Goal: Information Seeking & Learning: Learn about a topic

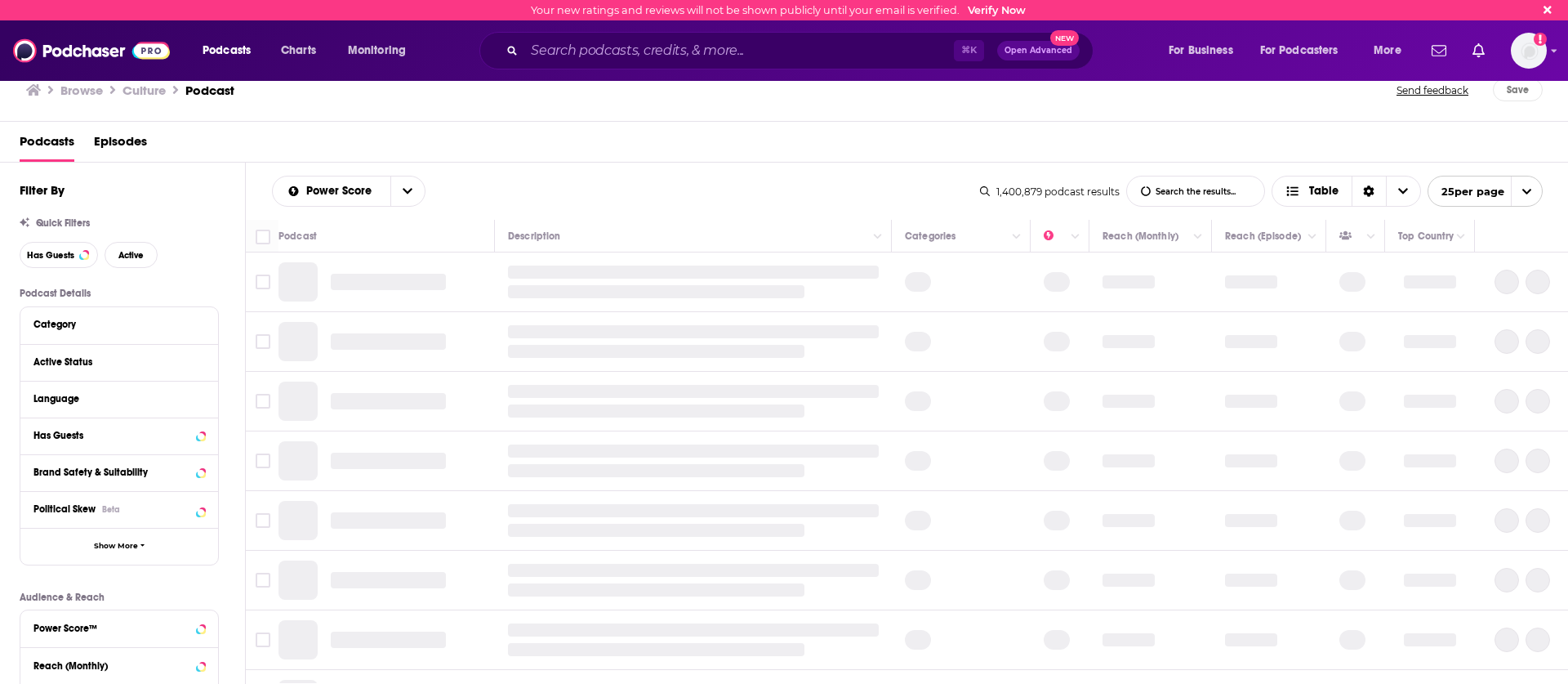
click at [867, 52] on input "Search podcasts, credits, & more..." at bounding box center [738, 51] width 429 height 27
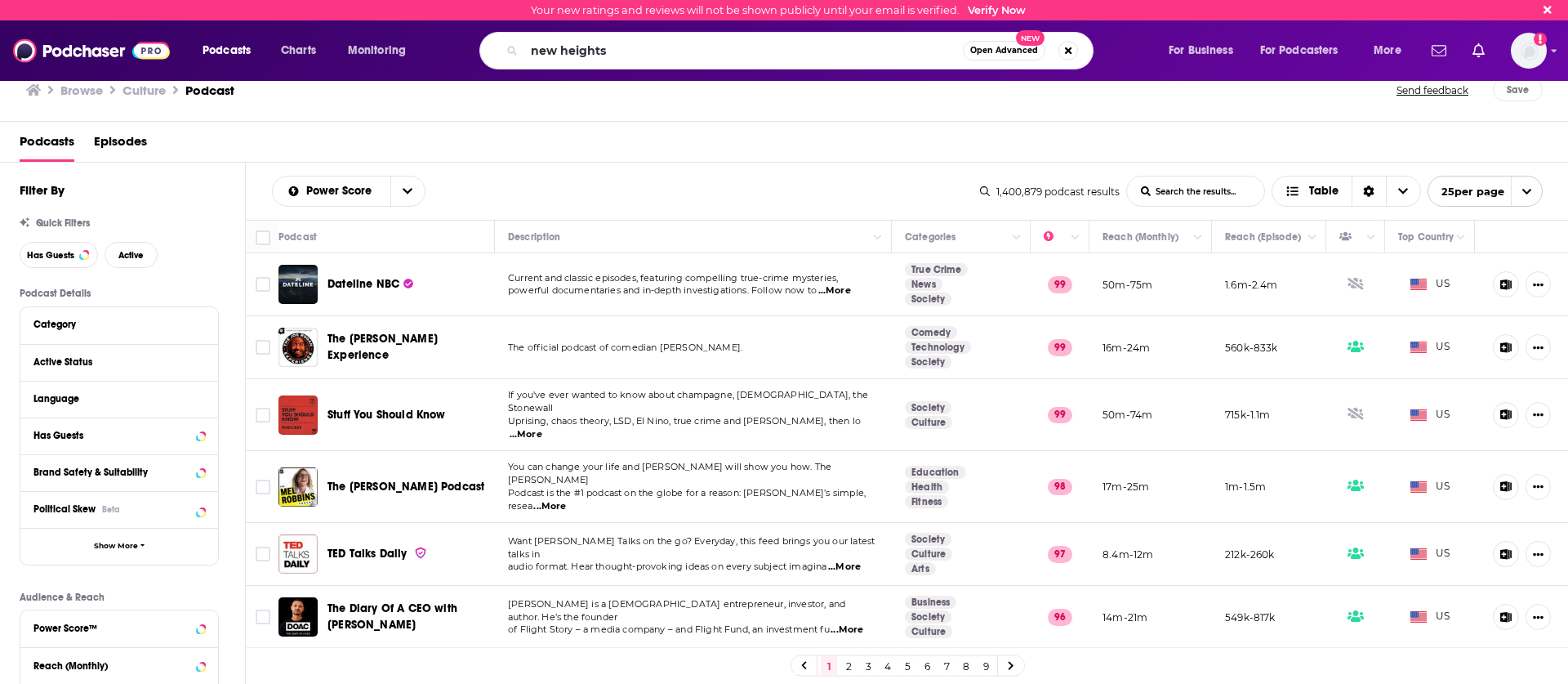
type input "new heights"
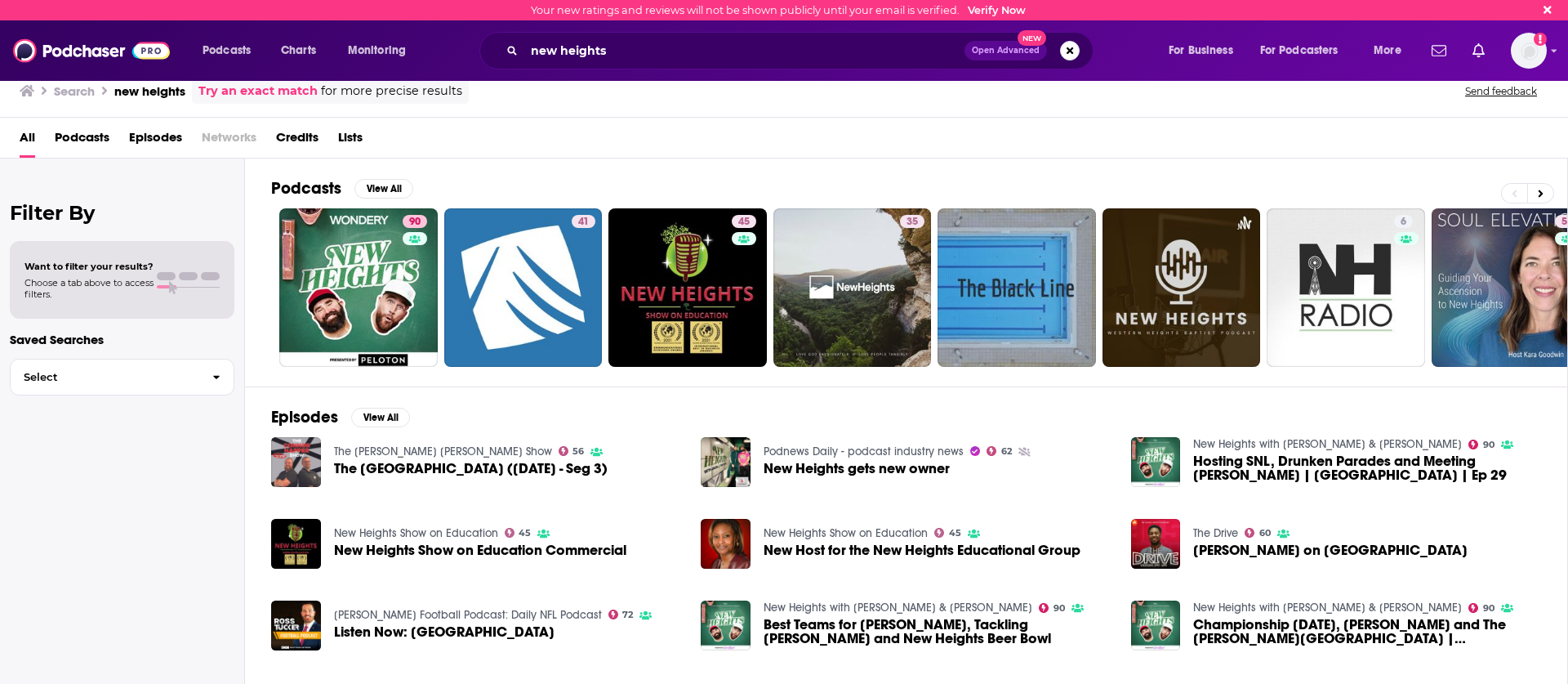
click at [275, 306] on div "90 41 45 35 6 52 + 2k" at bounding box center [919, 287] width 1296 height 158
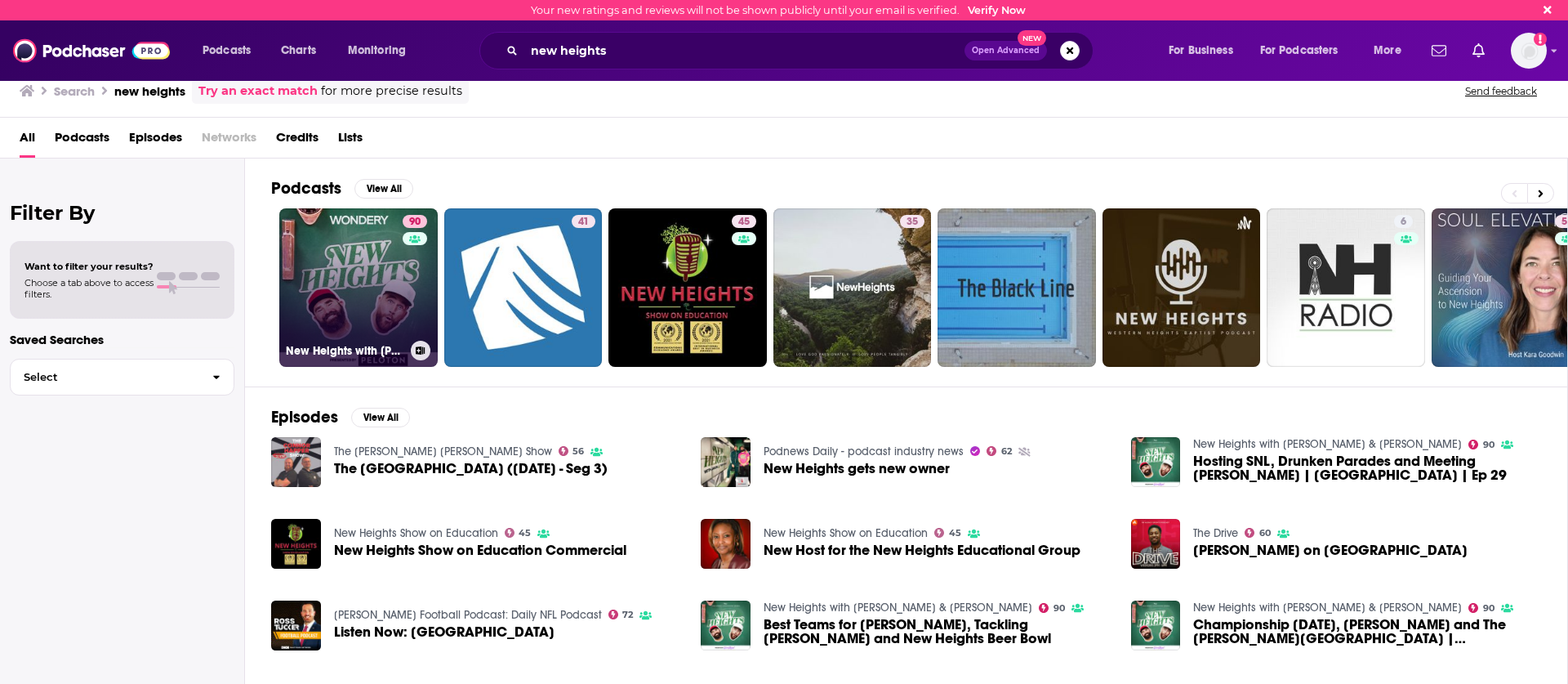
click at [332, 284] on link "90 [GEOGRAPHIC_DATA] with [PERSON_NAME] & [PERSON_NAME]" at bounding box center [358, 287] width 158 height 158
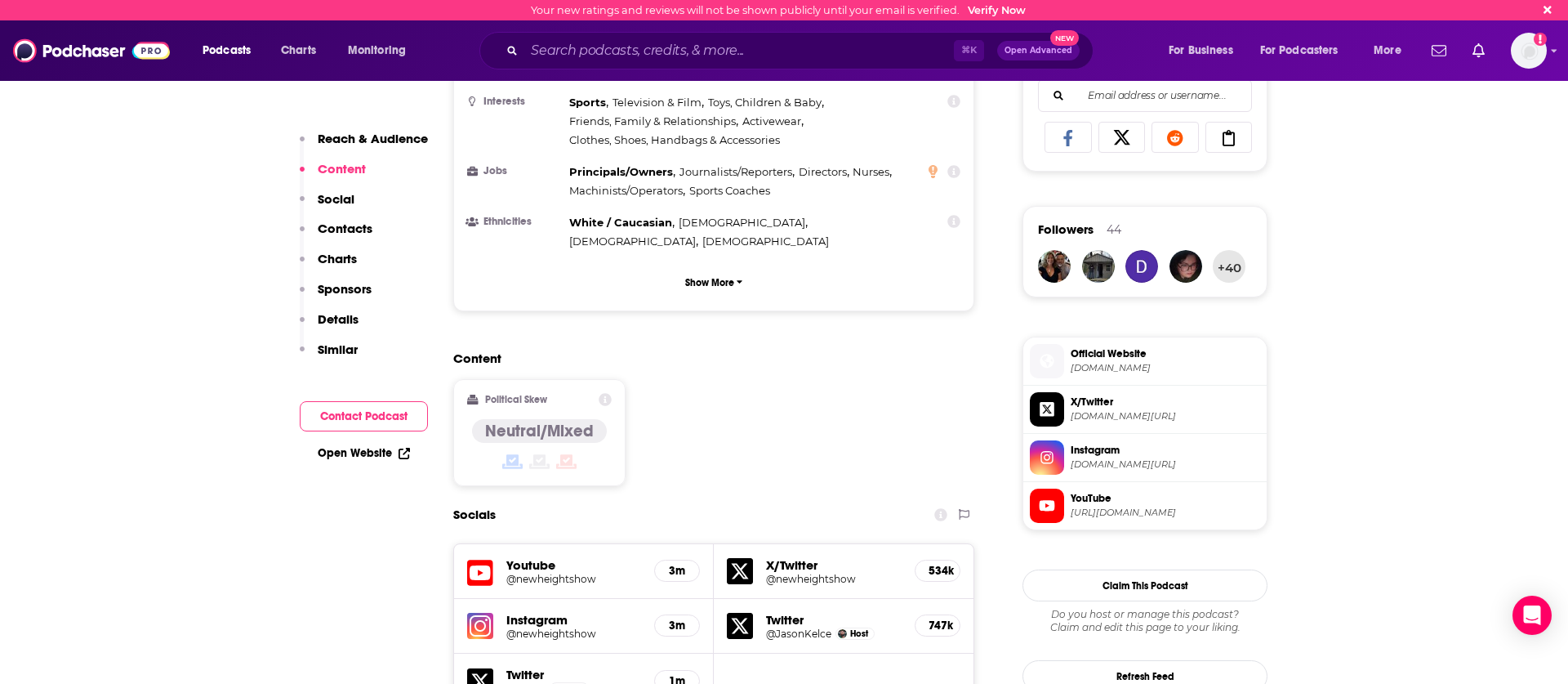
scroll to position [1047, 0]
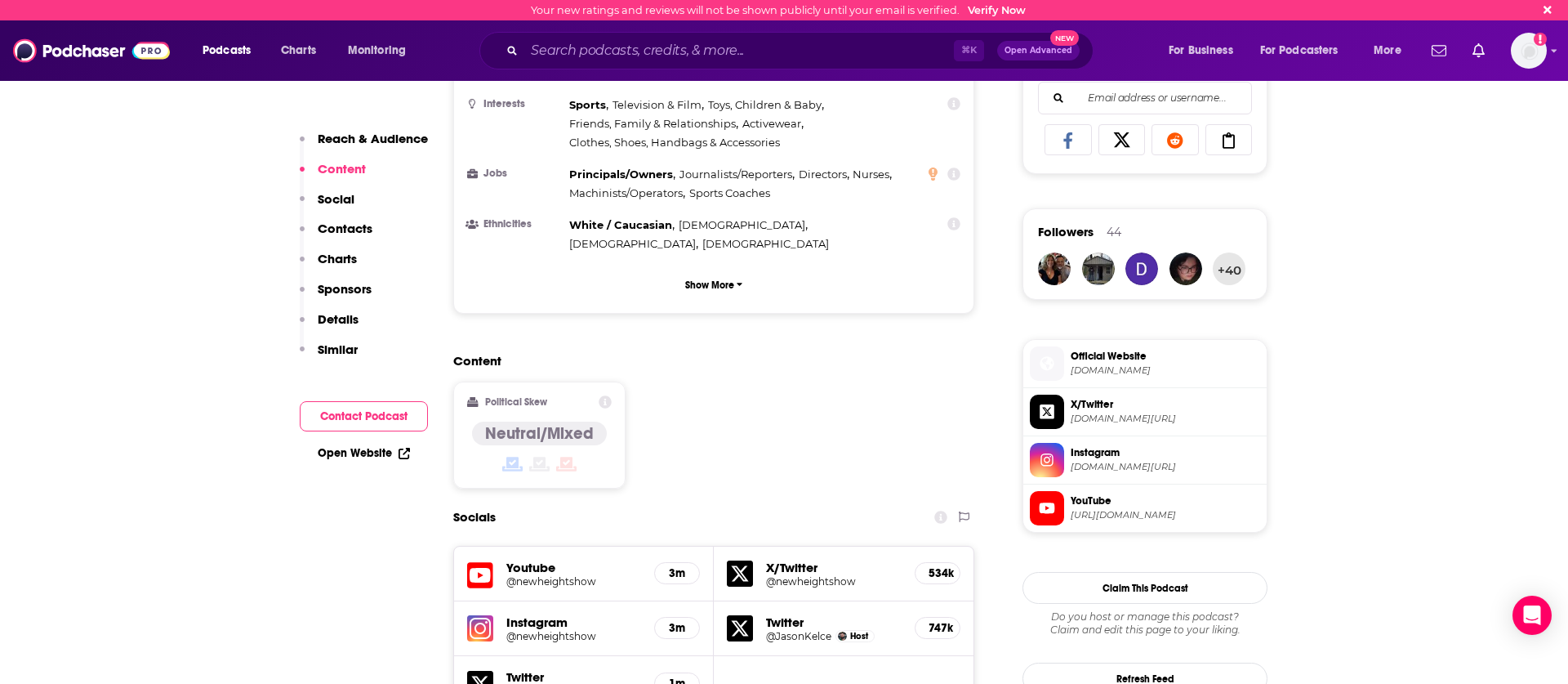
click at [809, 352] on div "Content Political Skew Neutral/Mixed" at bounding box center [713, 426] width 521 height 149
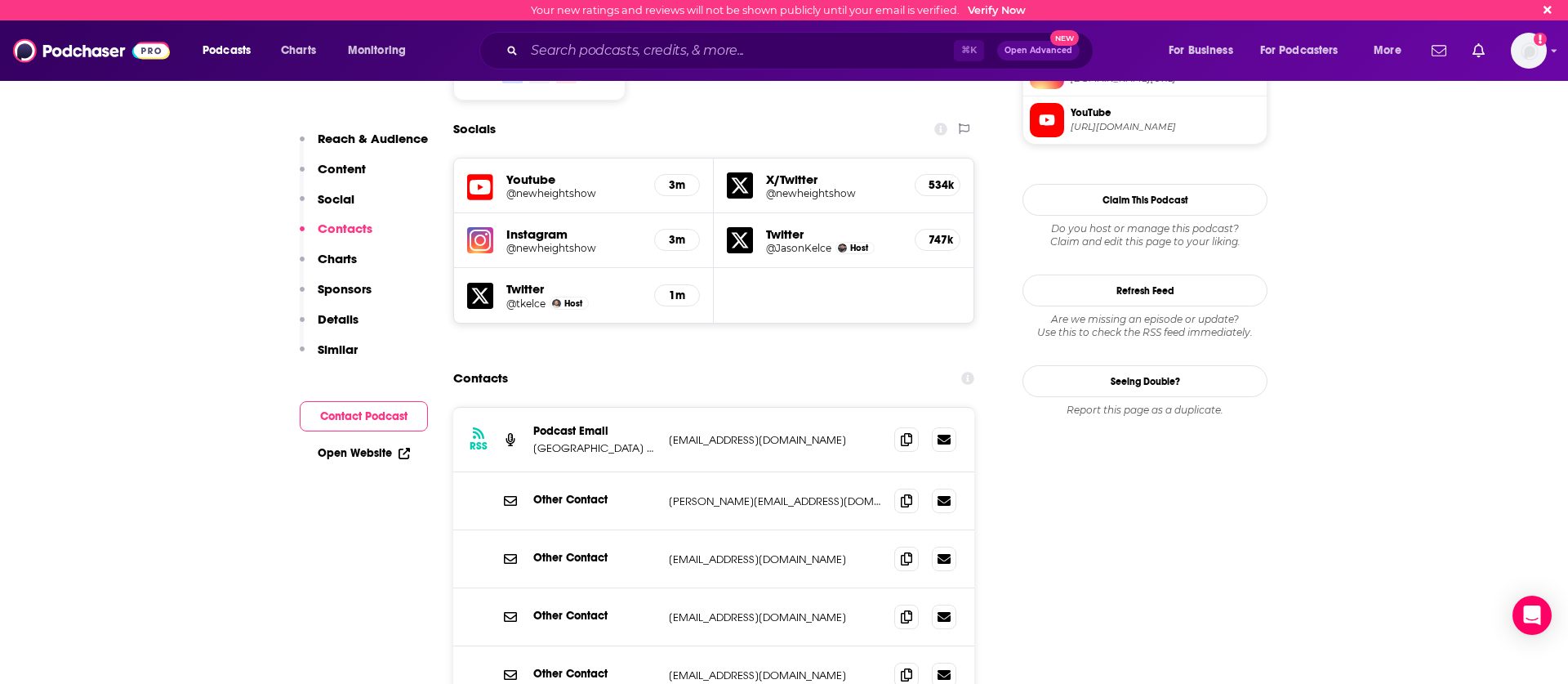
scroll to position [1438, 0]
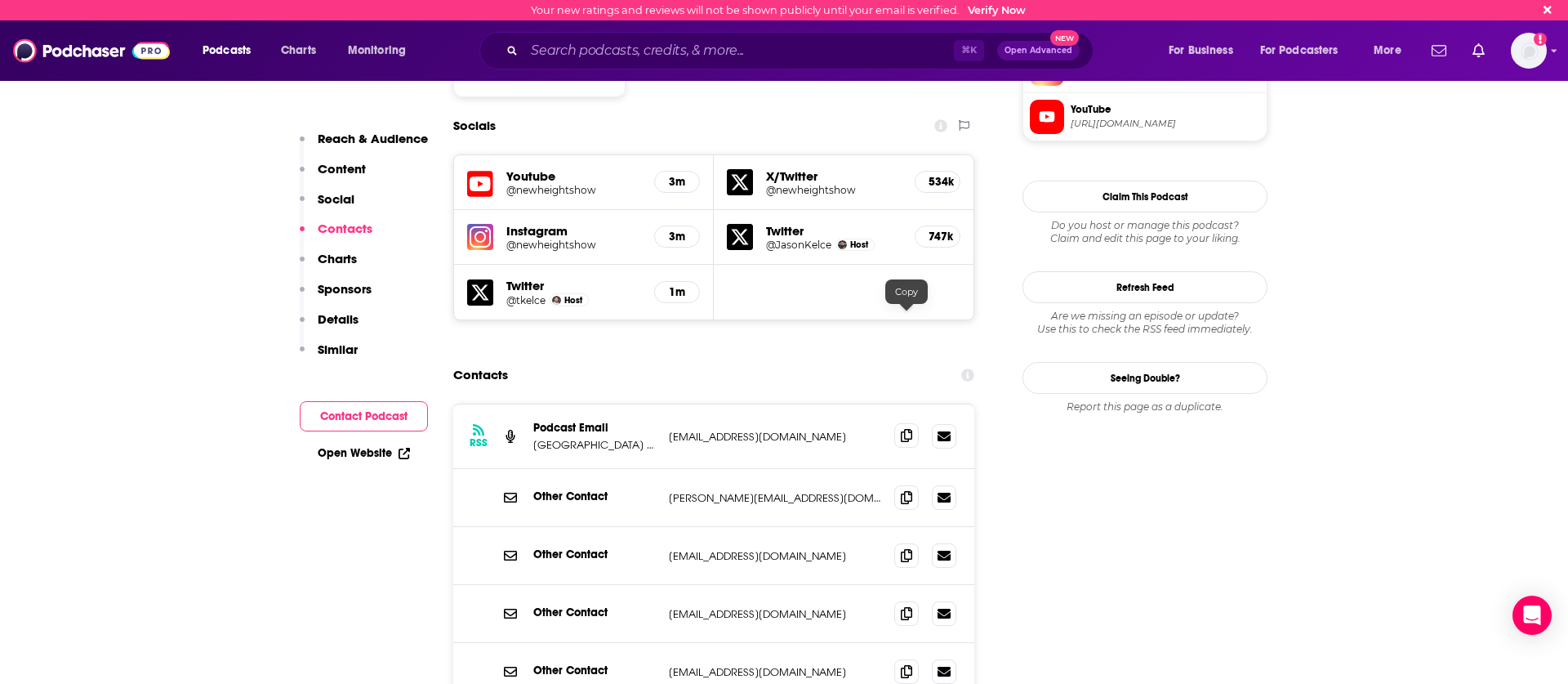
click at [904, 423] on span at bounding box center [907, 436] width 25 height 25
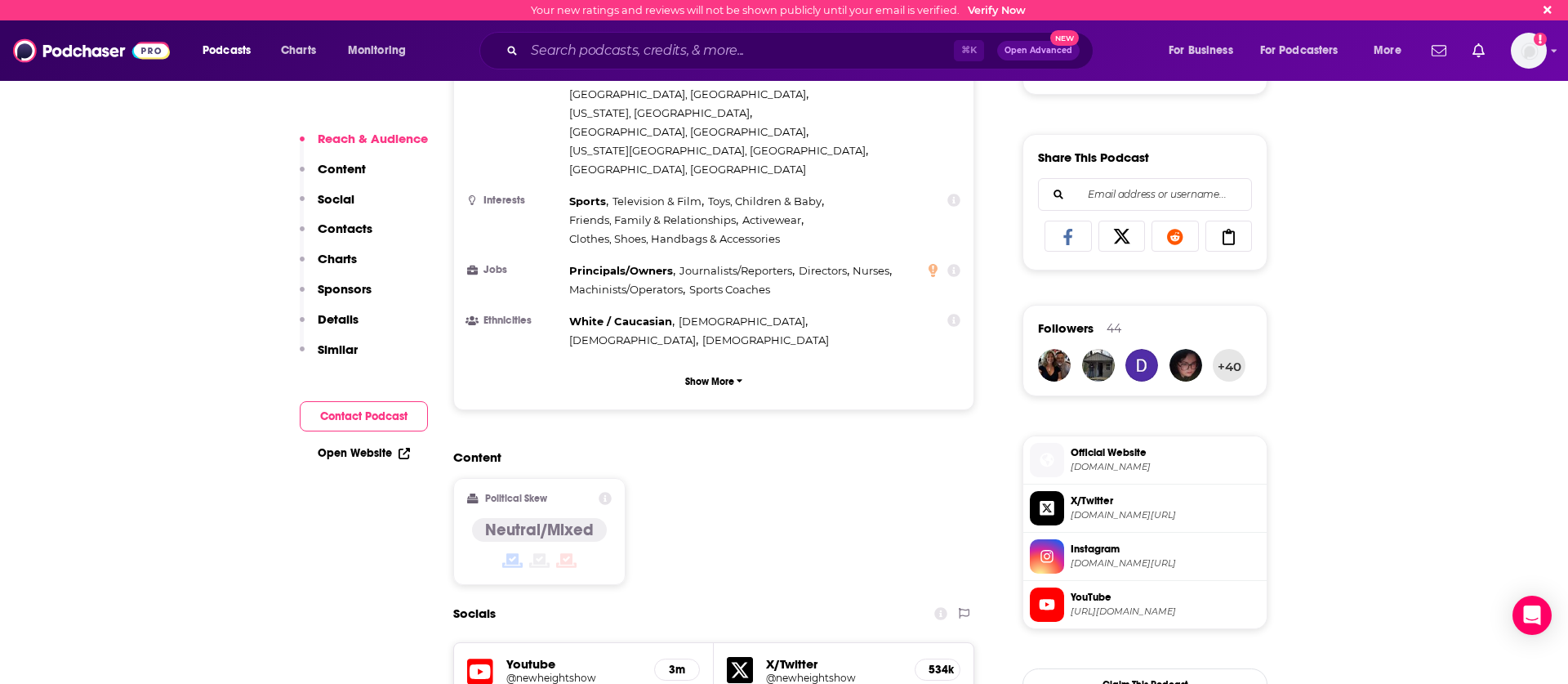
scroll to position [1070, 0]
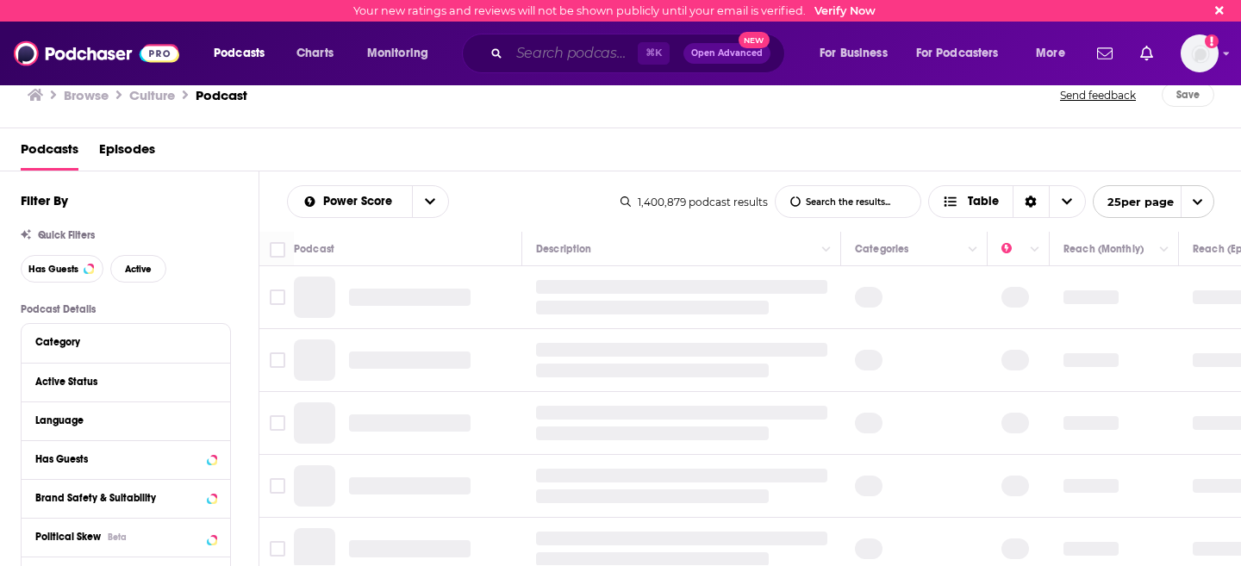
drag, startPoint x: 0, startPoint y: 0, endPoint x: 532, endPoint y: 49, distance: 534.2
click at [532, 49] on input "Search podcasts, credits, & more..." at bounding box center [574, 54] width 128 height 28
paste input "Not Gonna Lie with Kylie Kelce"
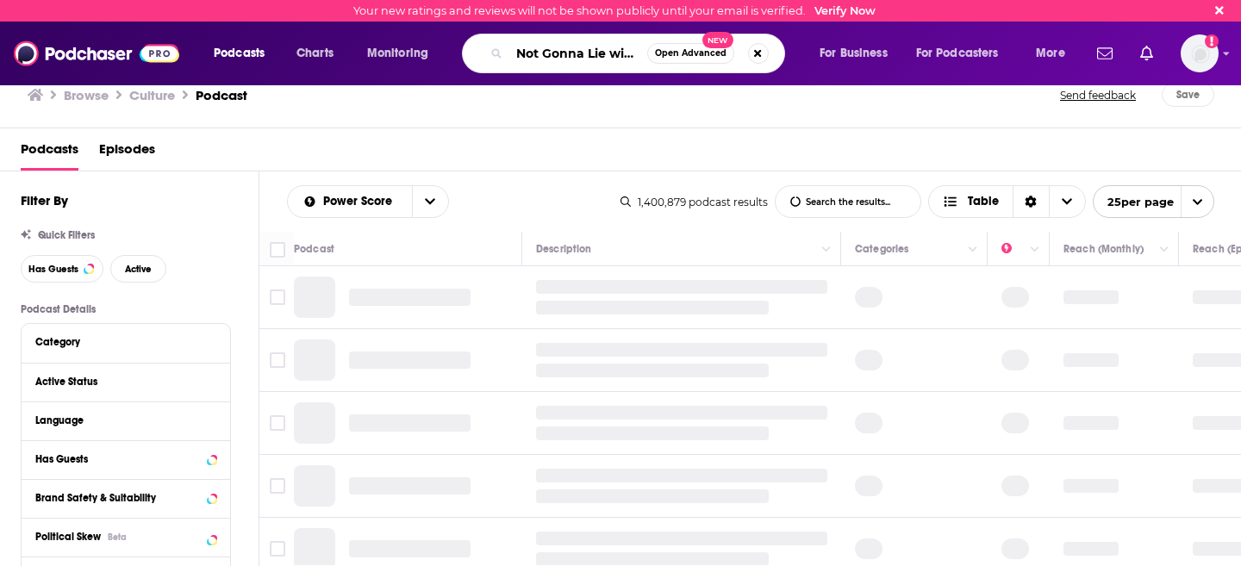
type input "Not Gonna Lie with Kylie Kelce"
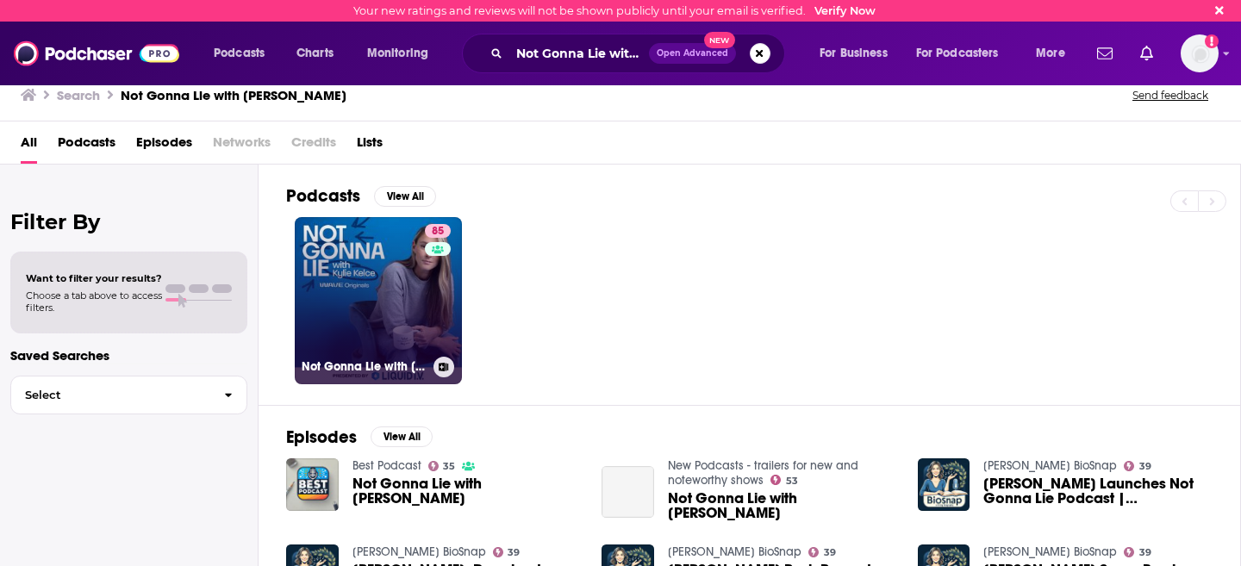
click at [403, 353] on link "85 Not Gonna Lie with Kylie Kelce" at bounding box center [378, 300] width 167 height 167
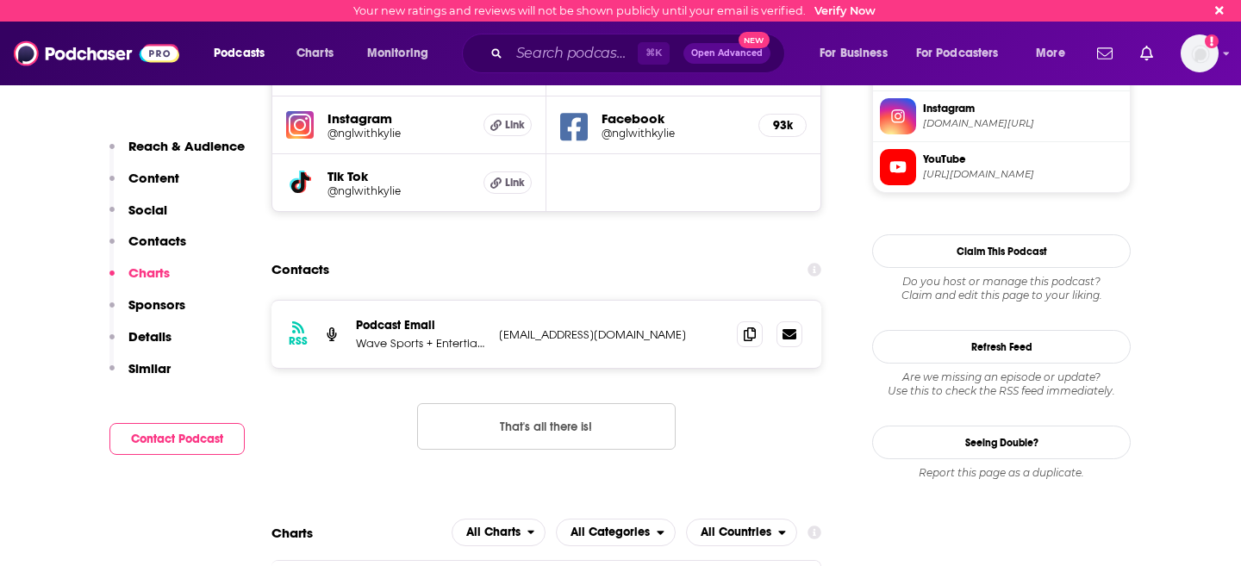
scroll to position [1575, 0]
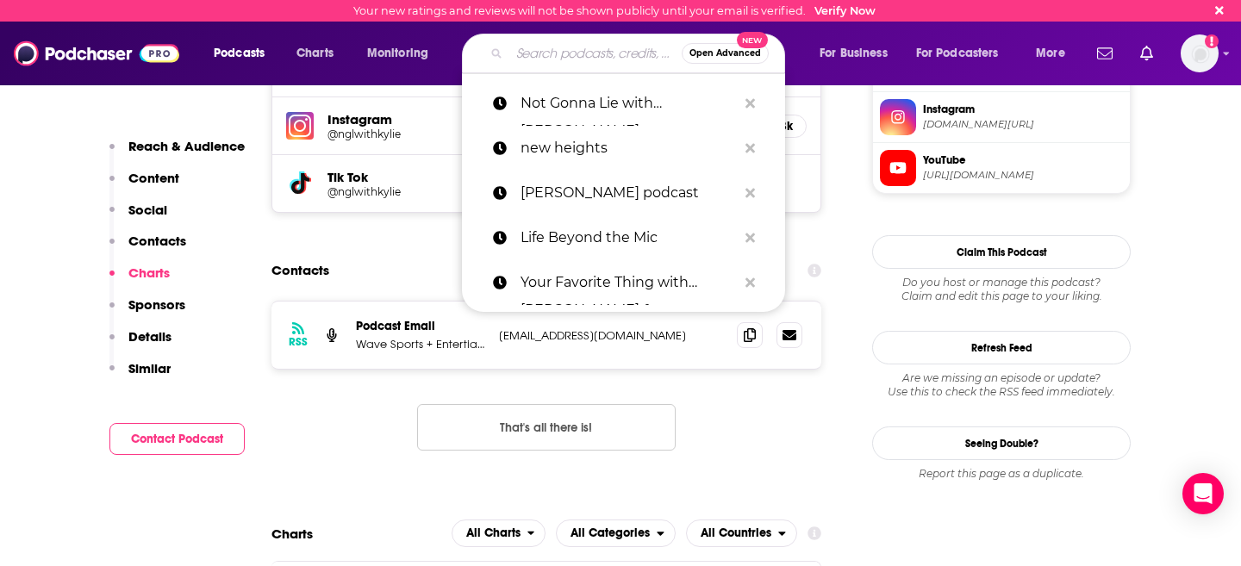
click at [517, 57] on input "Search podcasts, credits, & more..." at bounding box center [596, 54] width 172 height 28
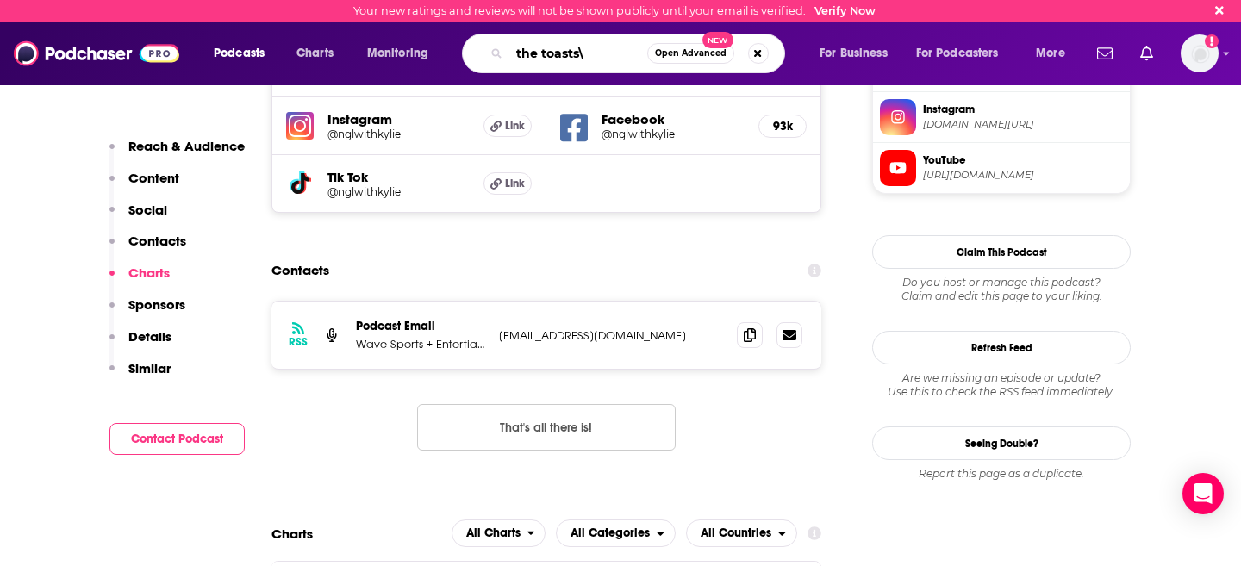
type input "the toasts"
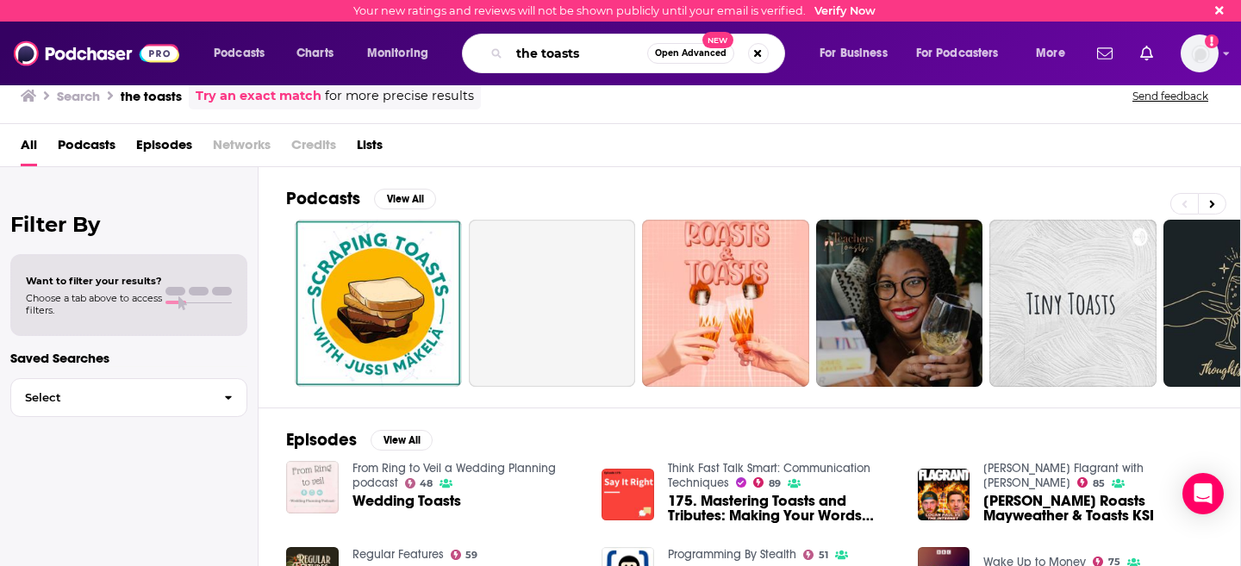
click at [605, 53] on input "the toasts" at bounding box center [579, 54] width 138 height 28
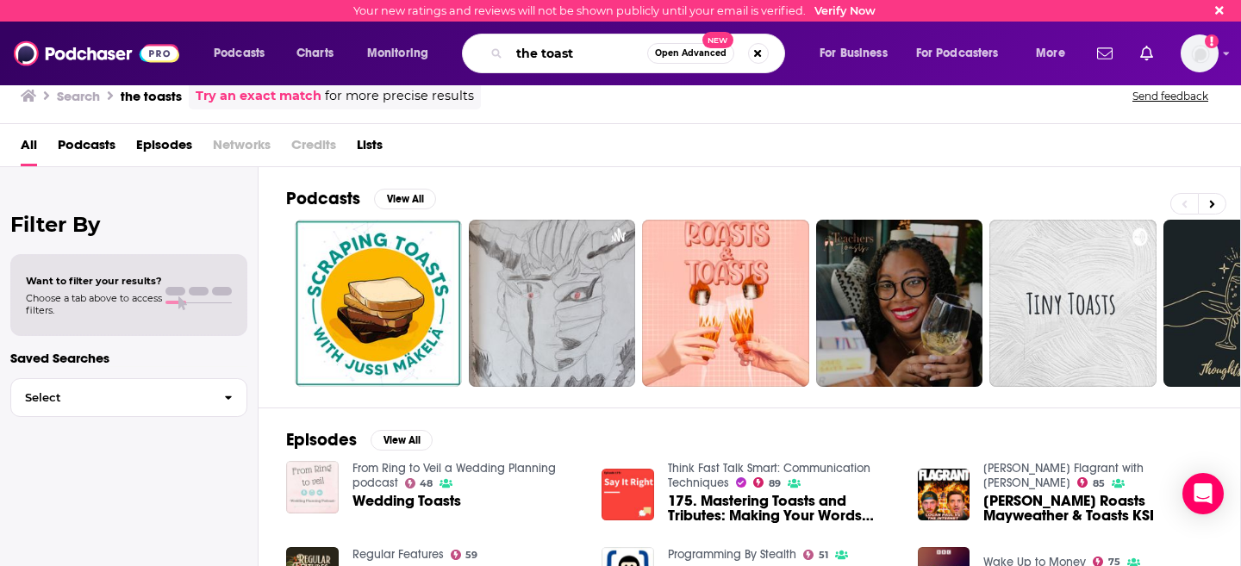
type input "the toast"
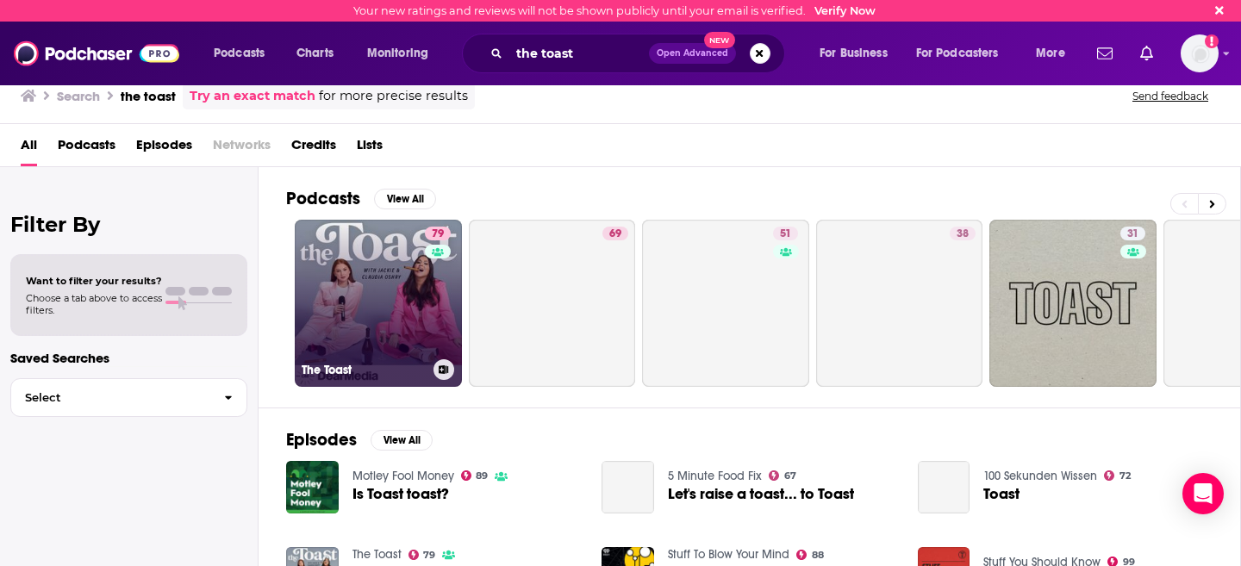
click at [399, 300] on link "79 The Toast" at bounding box center [378, 303] width 167 height 167
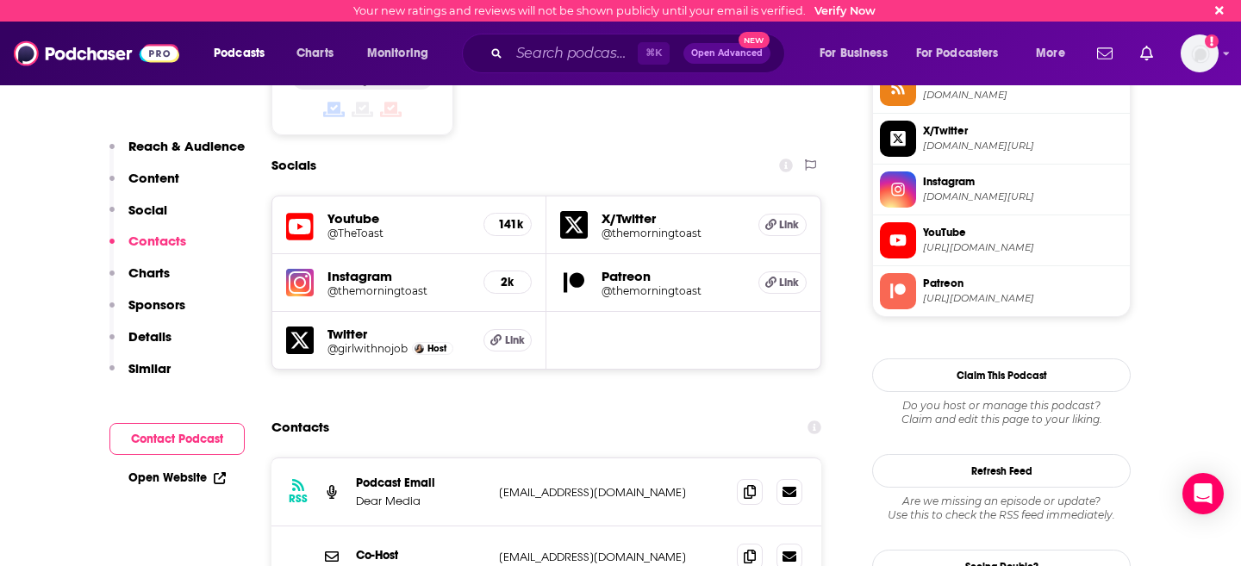
scroll to position [1455, 0]
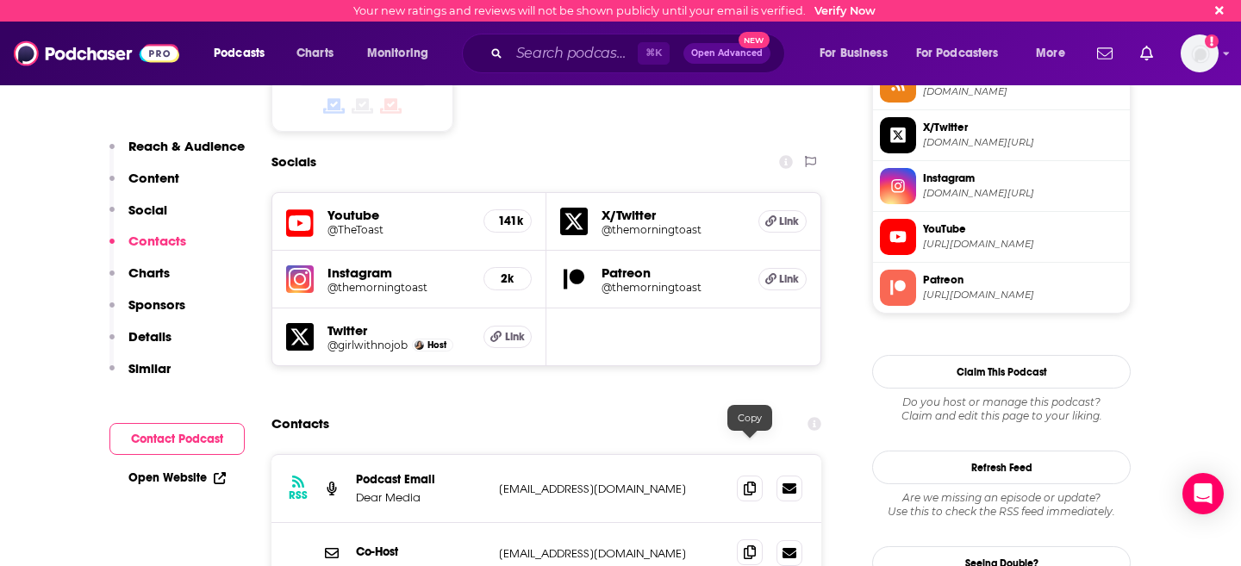
click at [746, 546] on icon at bounding box center [750, 553] width 12 height 14
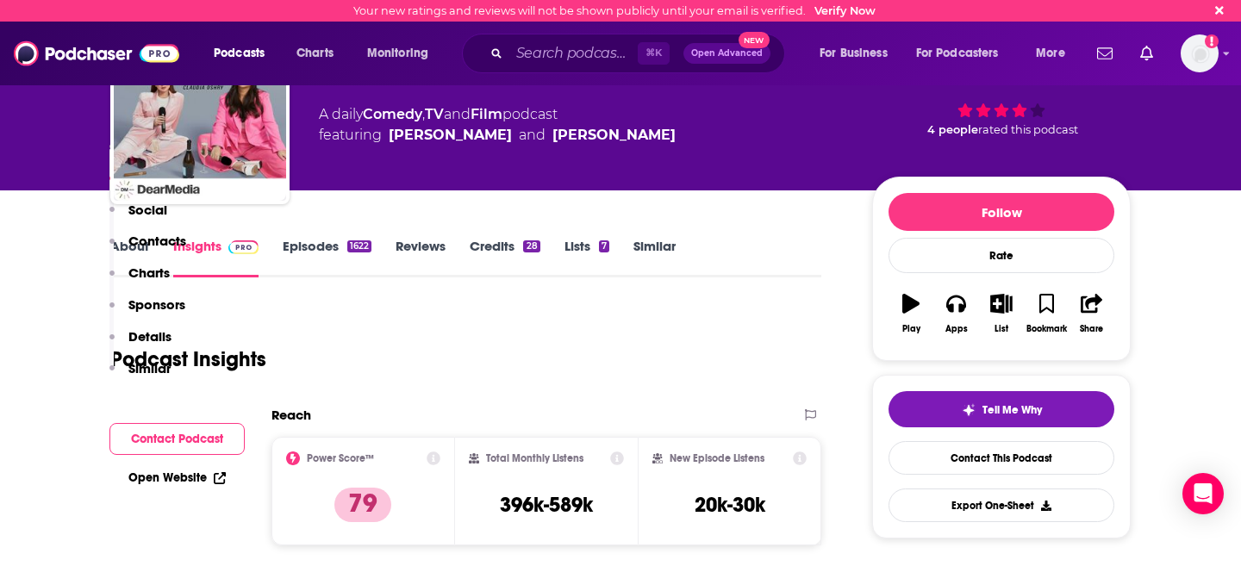
scroll to position [0, 0]
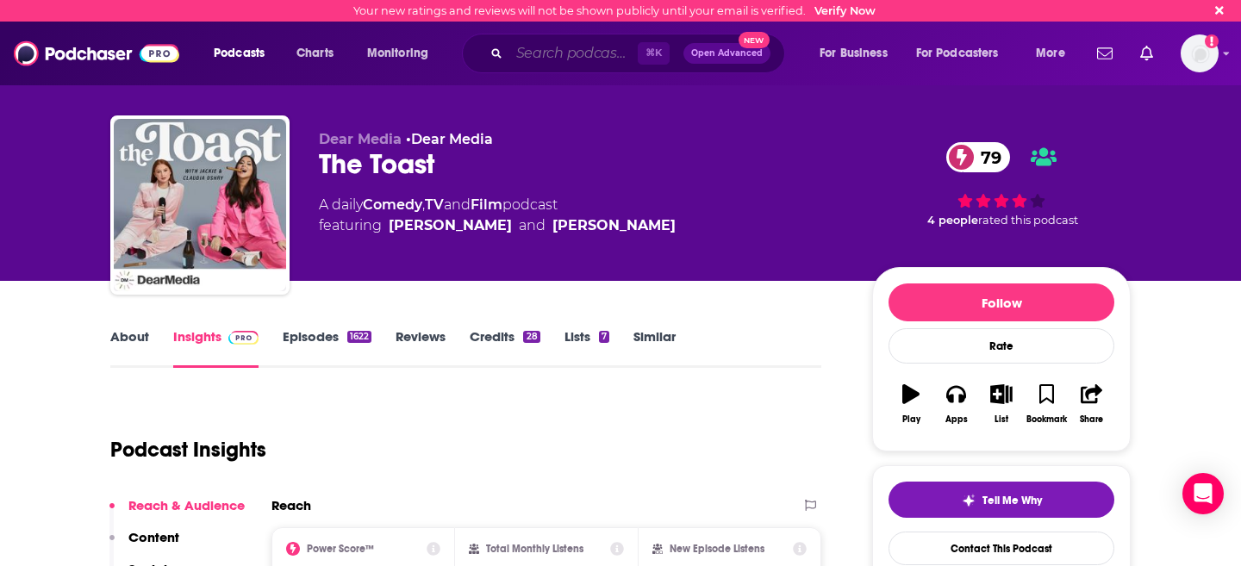
click at [579, 60] on input "Search podcasts, credits, & more..." at bounding box center [574, 54] width 128 height 28
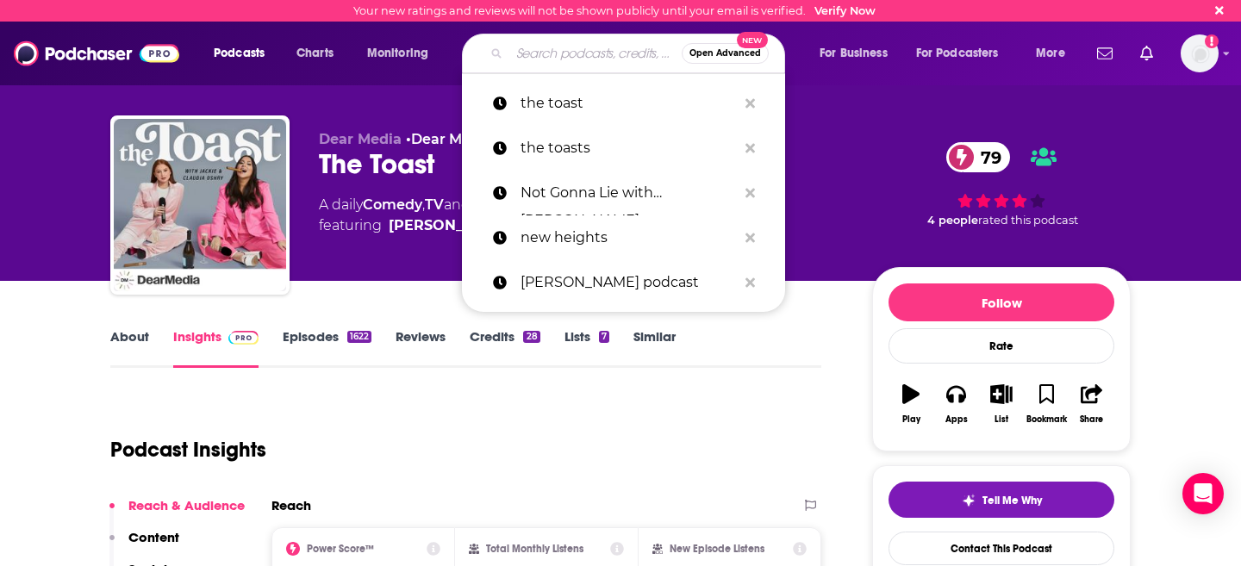
paste input "Anything Goes with Emma Chamberlain"
type input "Anything Goes with Emma Chamberlain"
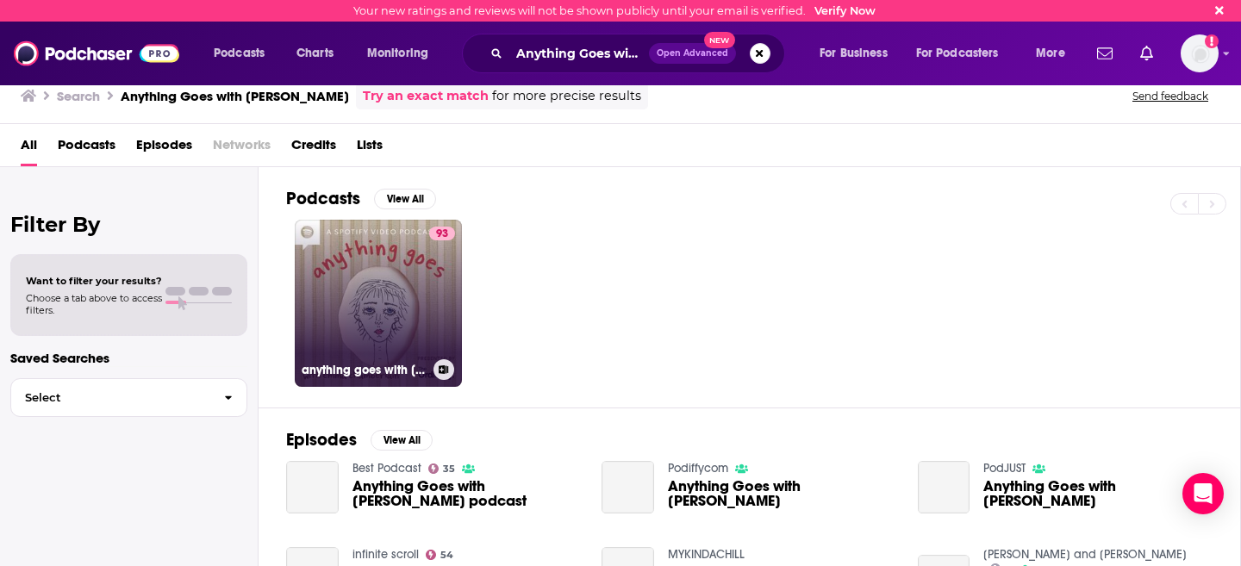
click at [403, 298] on link "93 anything goes with emma chamberlain" at bounding box center [378, 303] width 167 height 167
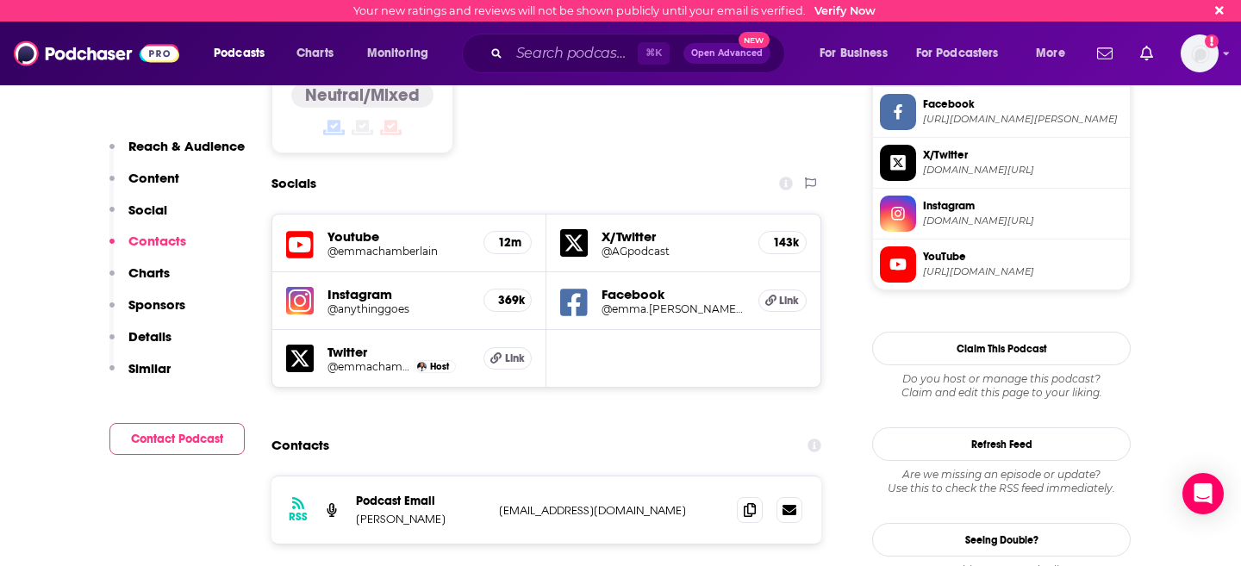
scroll to position [1427, 0]
click at [557, 47] on input "Search podcasts, credits, & more..." at bounding box center [574, 54] width 128 height 28
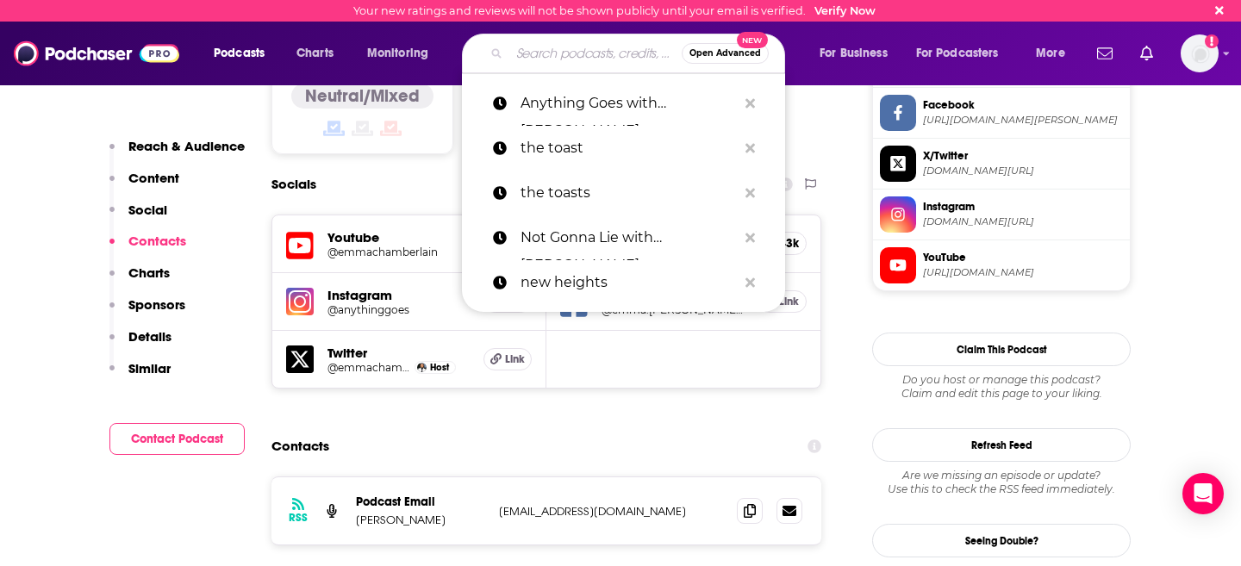
paste input "Keep It!"
type input "Keep It!"
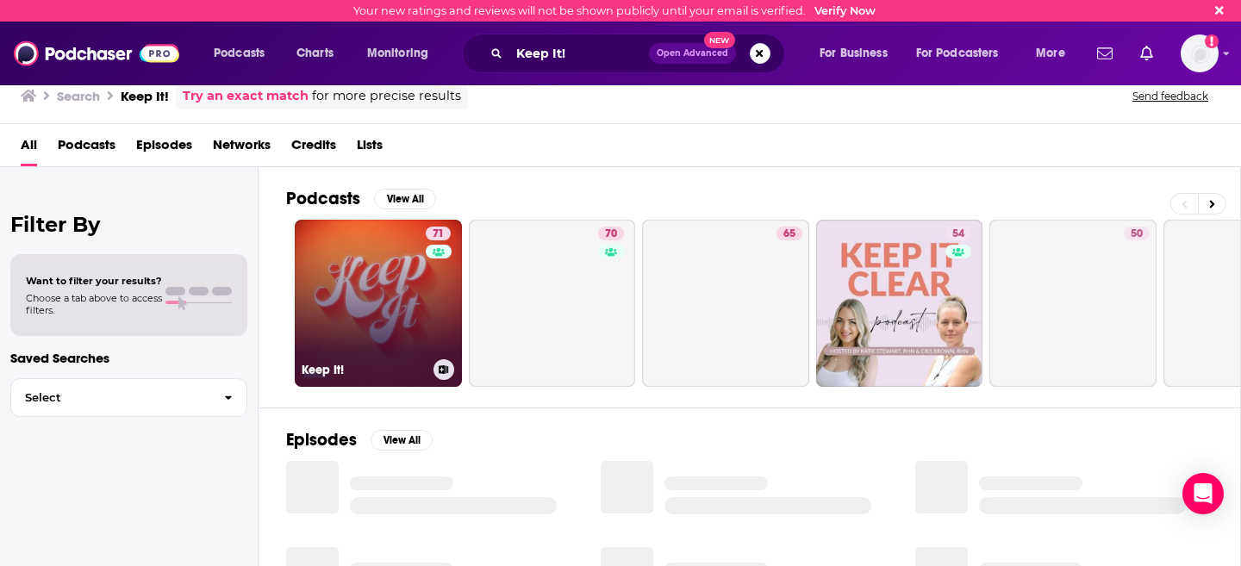
click at [388, 278] on link "71 Keep It!" at bounding box center [378, 303] width 167 height 167
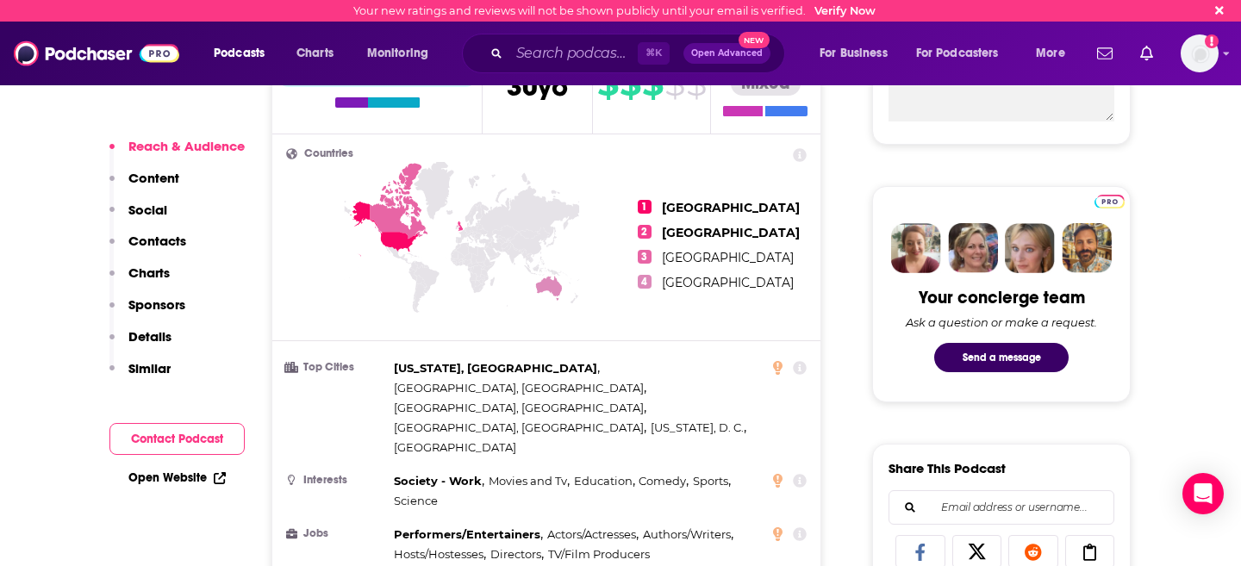
scroll to position [731, 0]
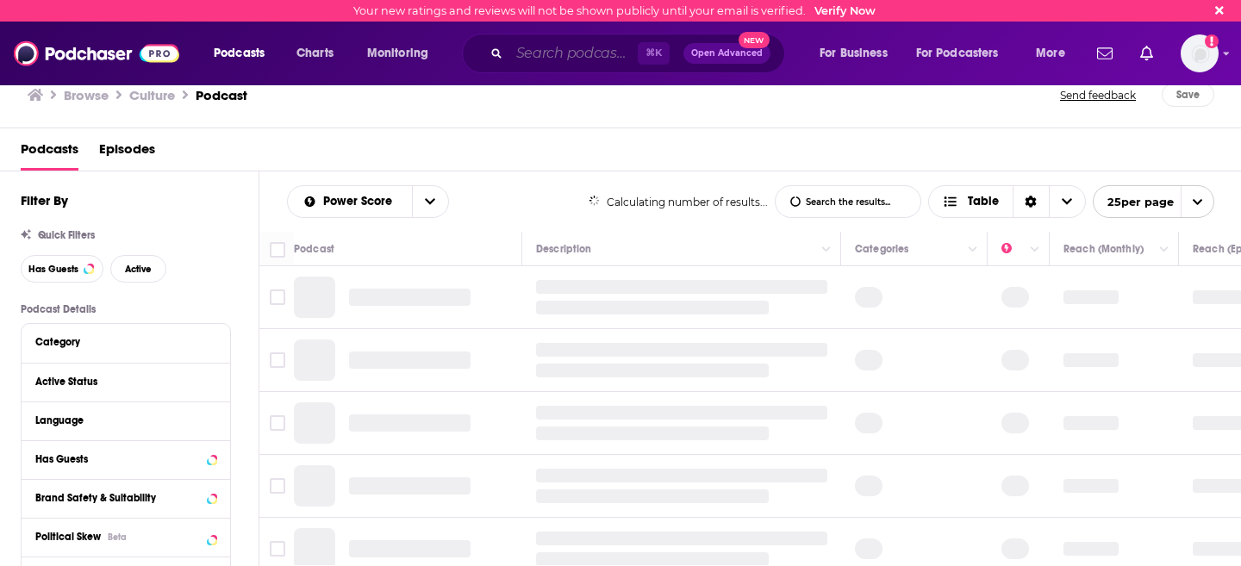
click at [550, 47] on input "Search podcasts, credits, & more..." at bounding box center [574, 54] width 128 height 28
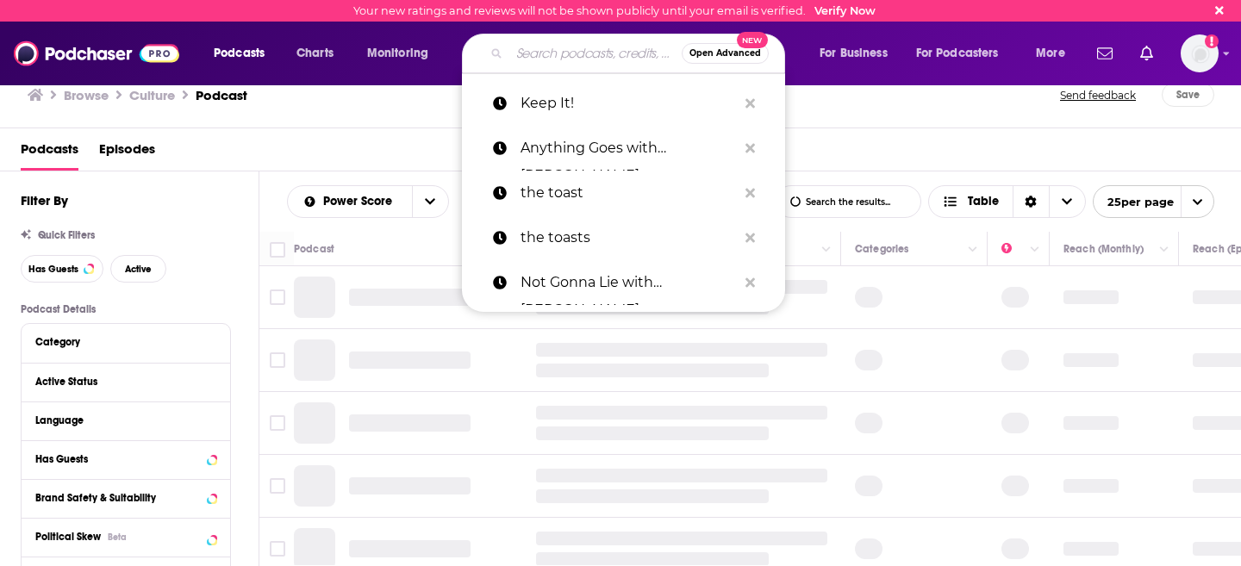
paste input "Las Culturistas with Matt Rogers and Bowen Yang Matt Rogers"
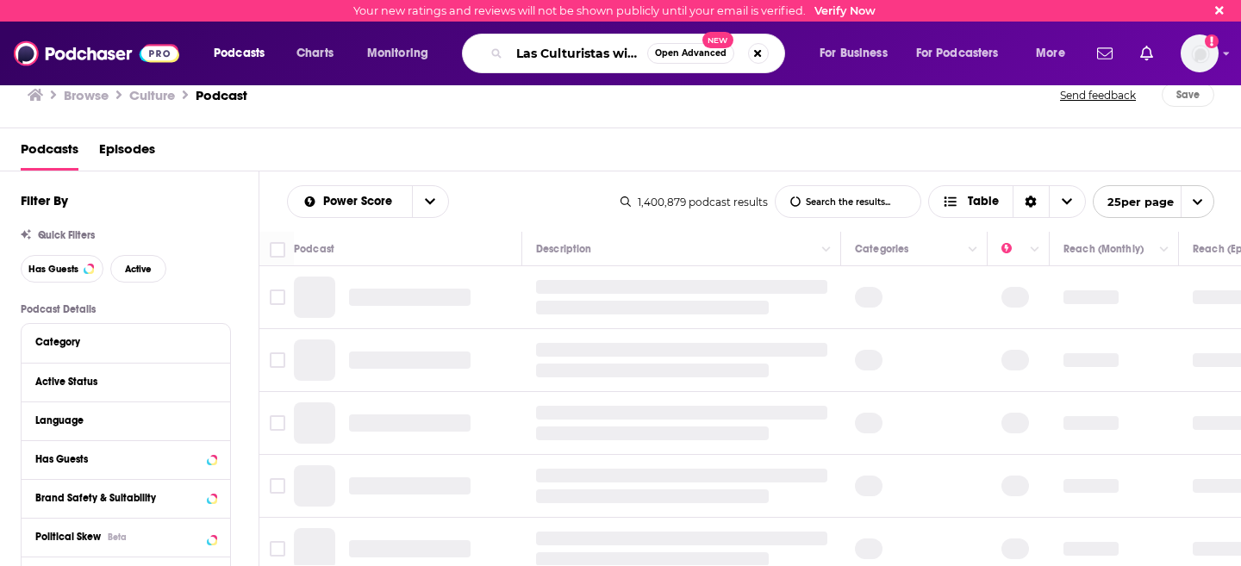
scroll to position [0, 308]
type input "Las Culturistas with Matt Rogers and Bowen Yang Matt Rogers"
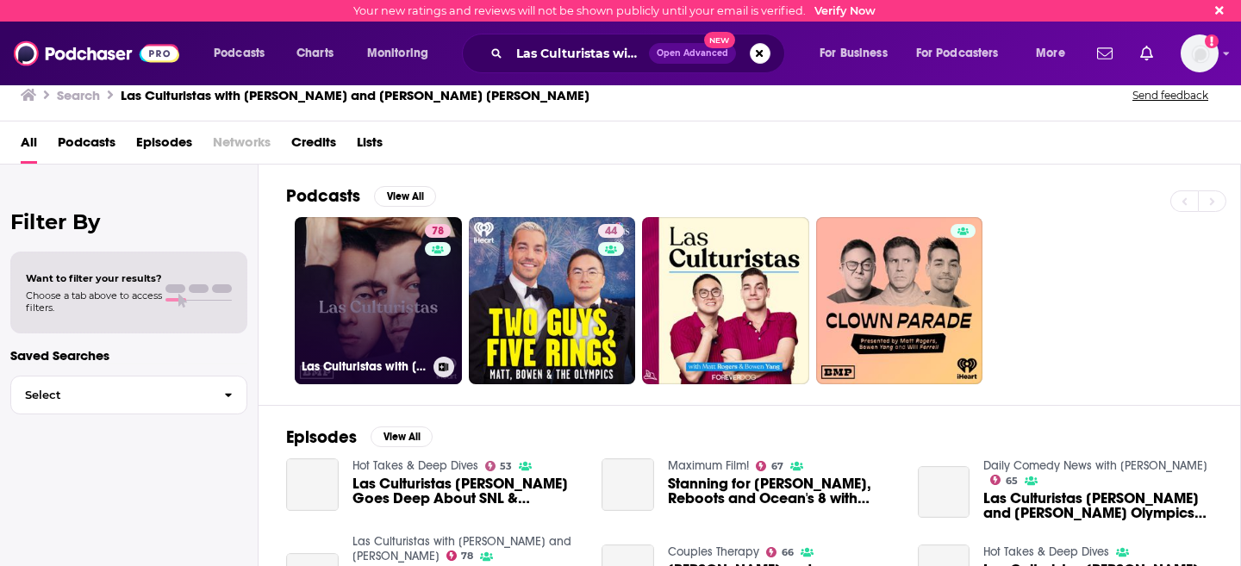
click at [375, 335] on link "78 Las Culturistas with Matt Rogers and Bowen Yang" at bounding box center [378, 300] width 167 height 167
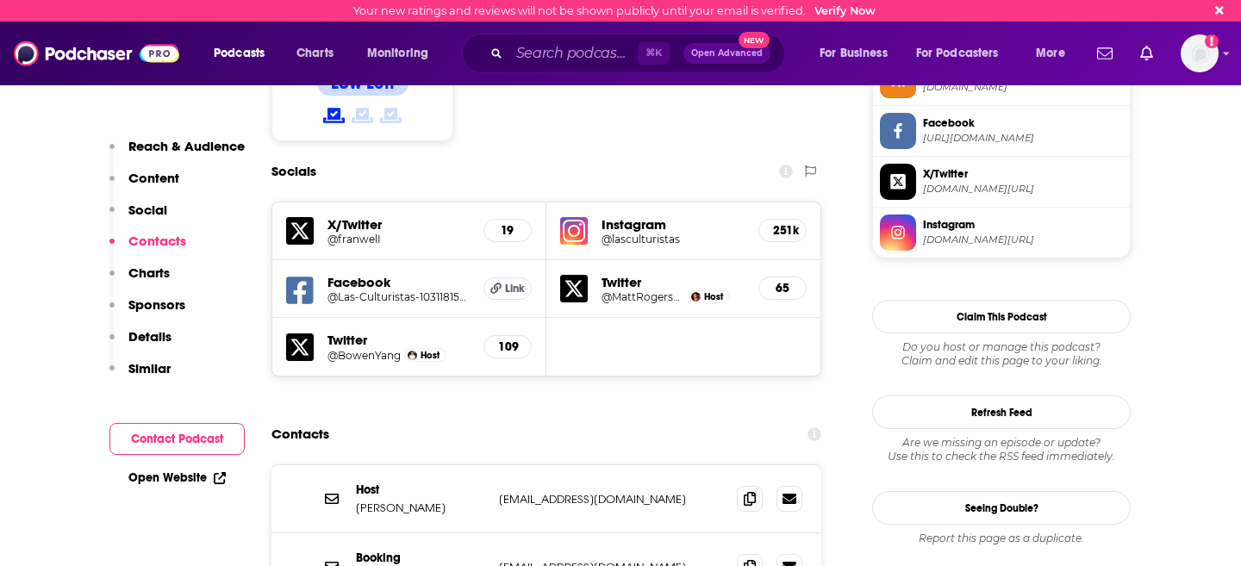
scroll to position [1467, 0]
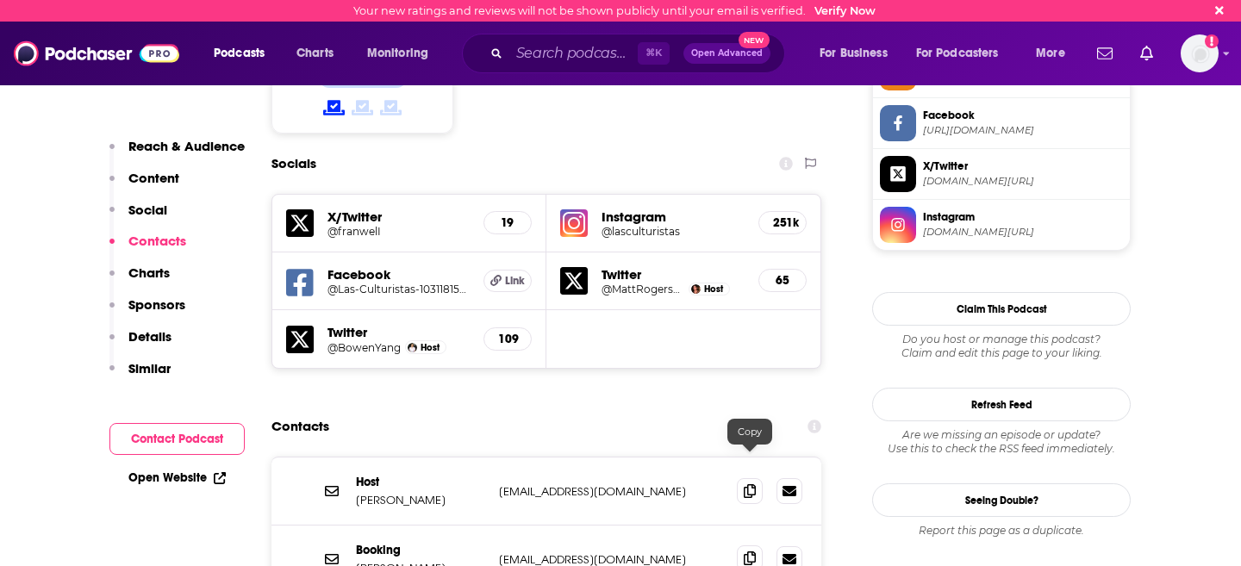
click at [755, 546] on span at bounding box center [750, 559] width 26 height 26
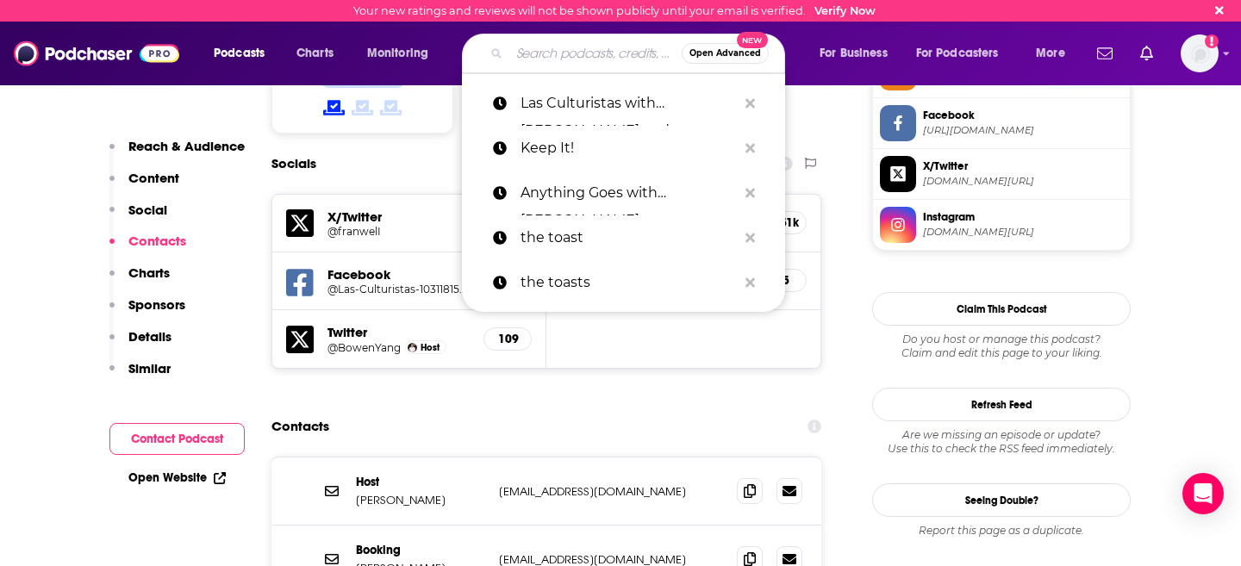
click at [543, 43] on input "Search podcasts, credits, & more..." at bounding box center [596, 54] width 172 height 28
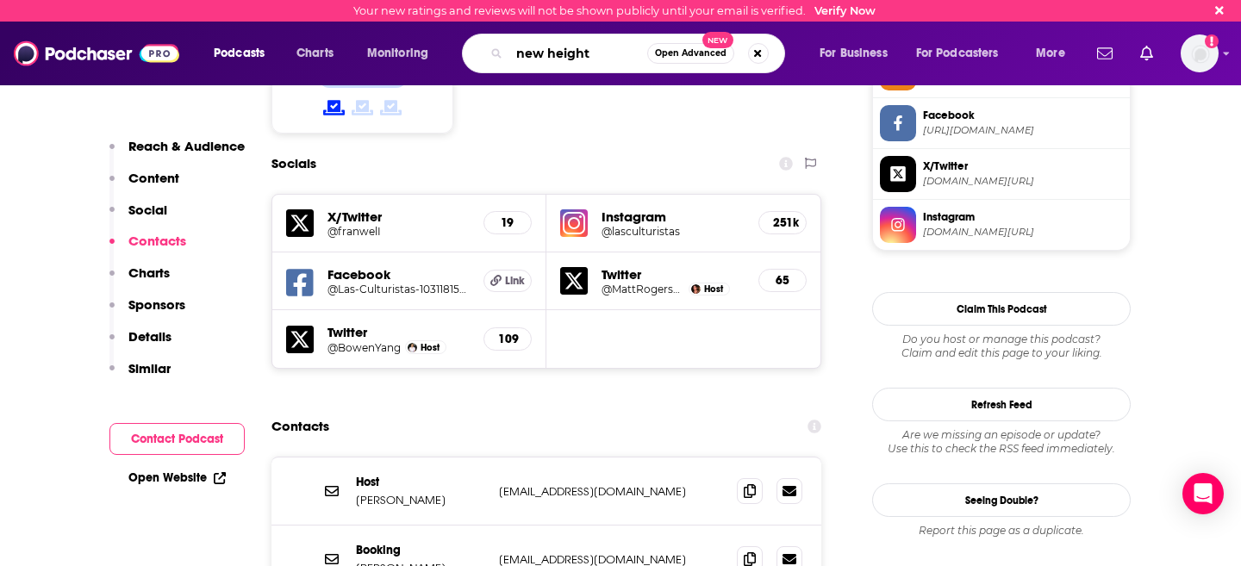
type input "new heights"
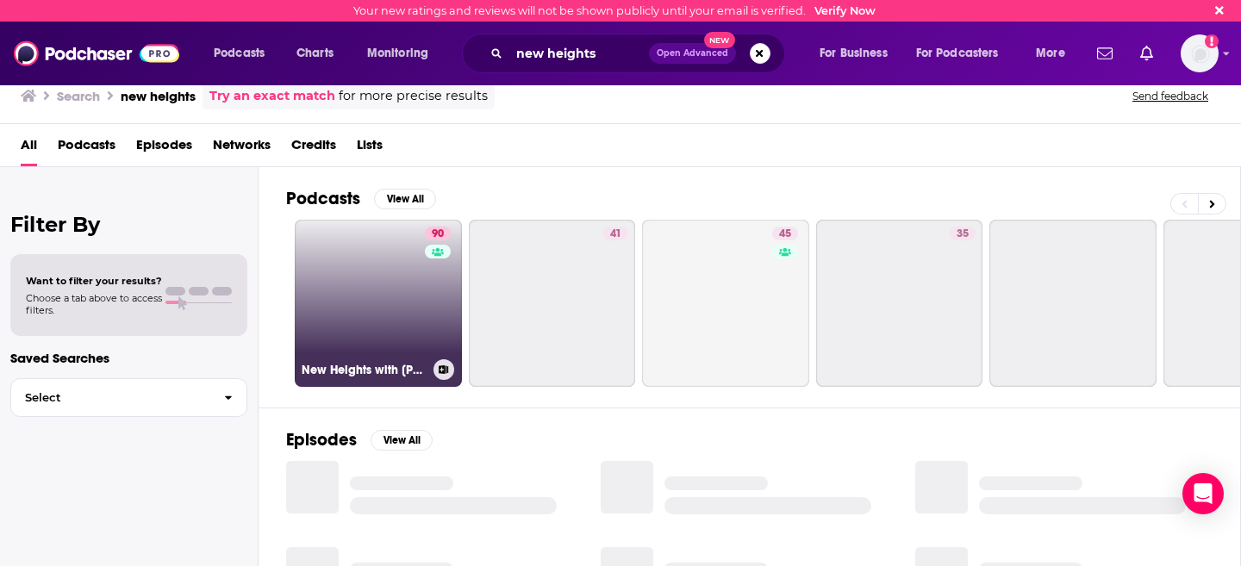
click at [359, 268] on link "90 [GEOGRAPHIC_DATA] with [PERSON_NAME] & [PERSON_NAME]" at bounding box center [378, 303] width 167 height 167
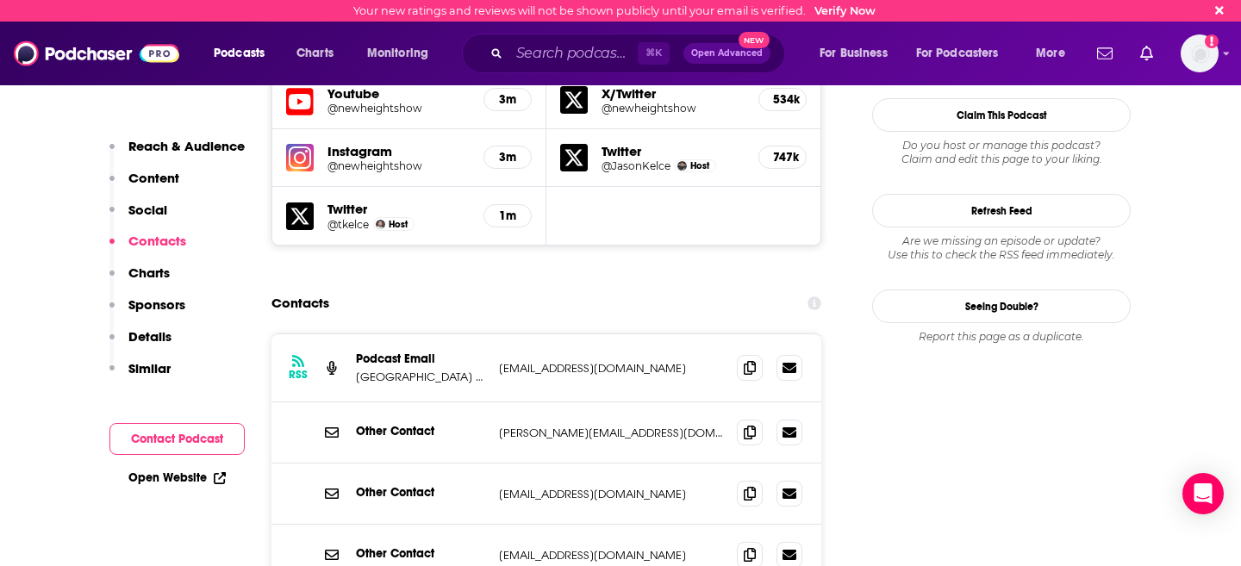
scroll to position [1613, 0]
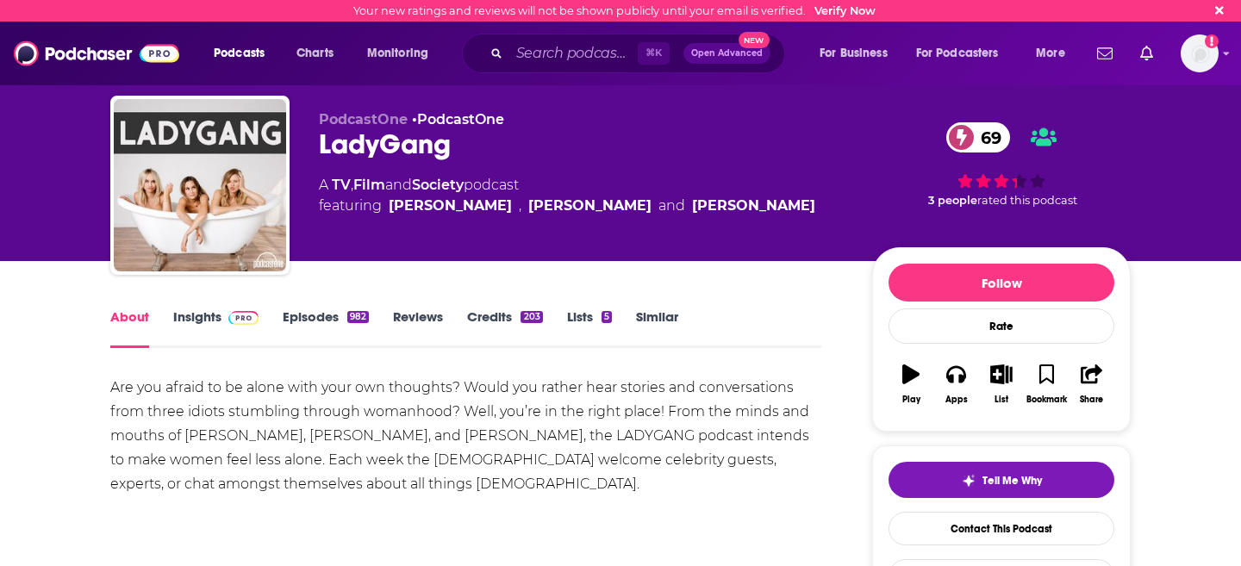
scroll to position [8, 0]
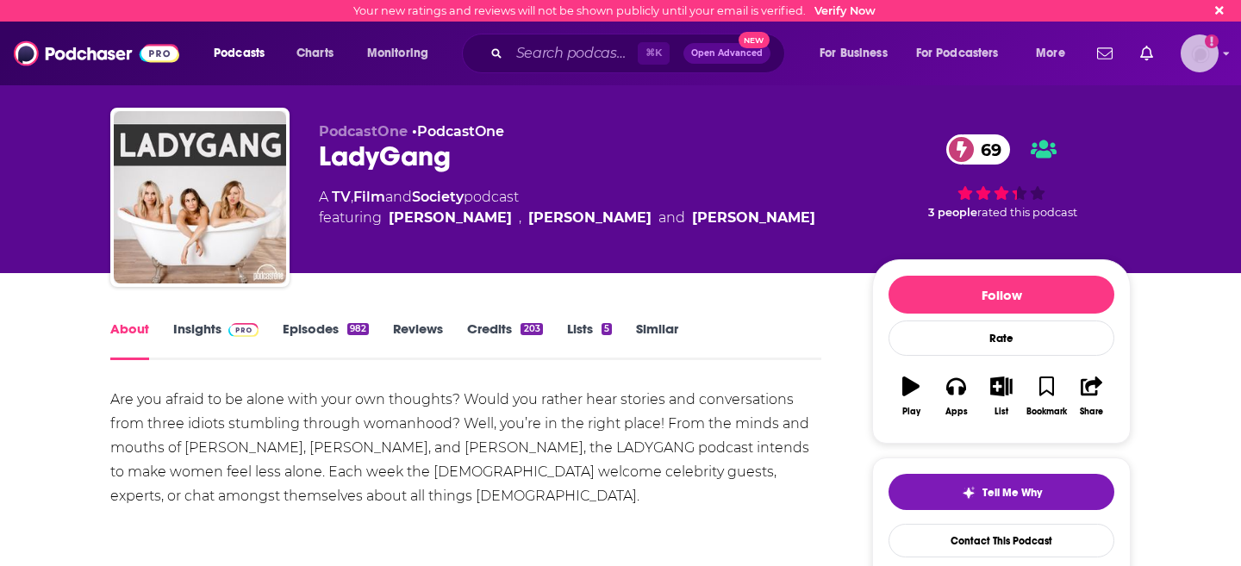
click at [1216, 64] on div "Logged in as cali-coven" at bounding box center [1200, 53] width 38 height 38
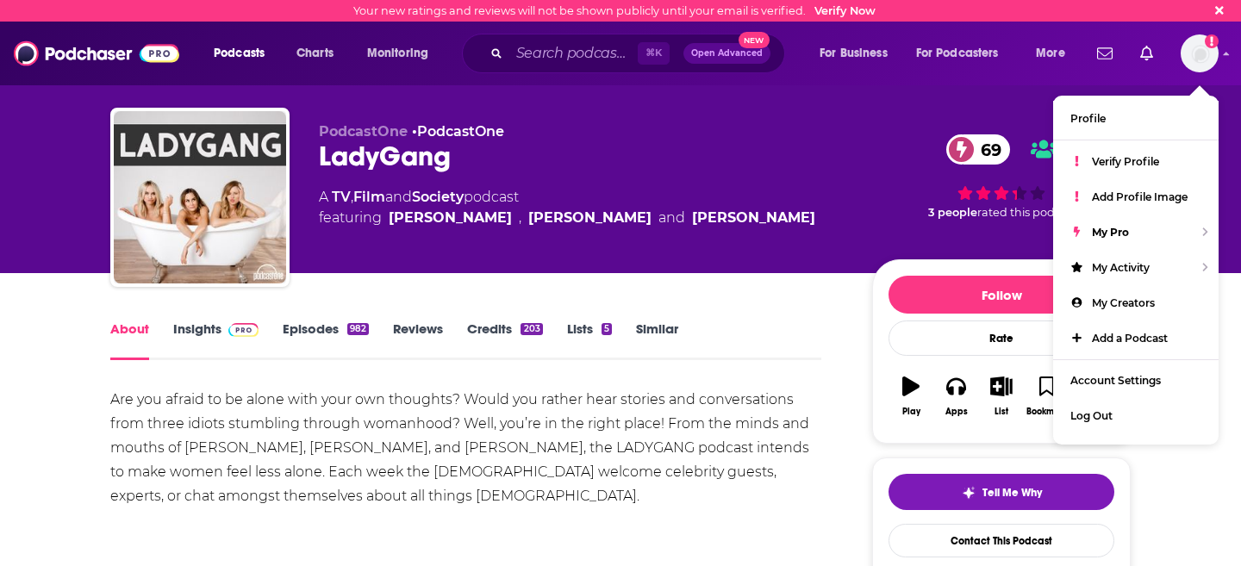
click at [504, 476] on div "Are you afraid to be alone with your own thoughts? Would you rather hear storie…" at bounding box center [465, 448] width 711 height 121
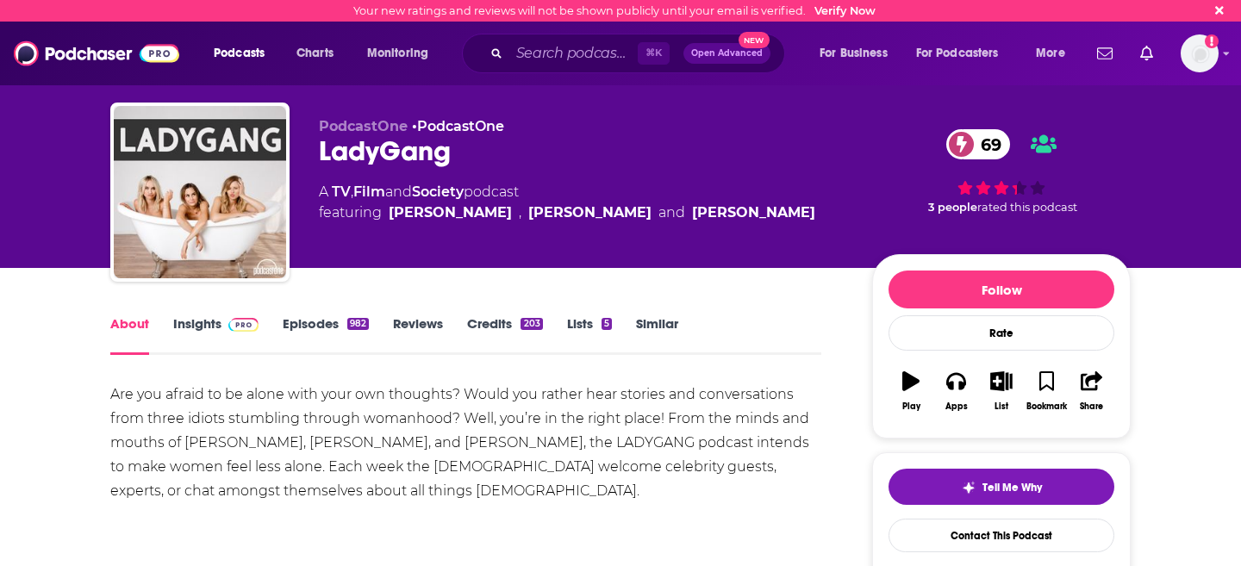
scroll to position [16, 0]
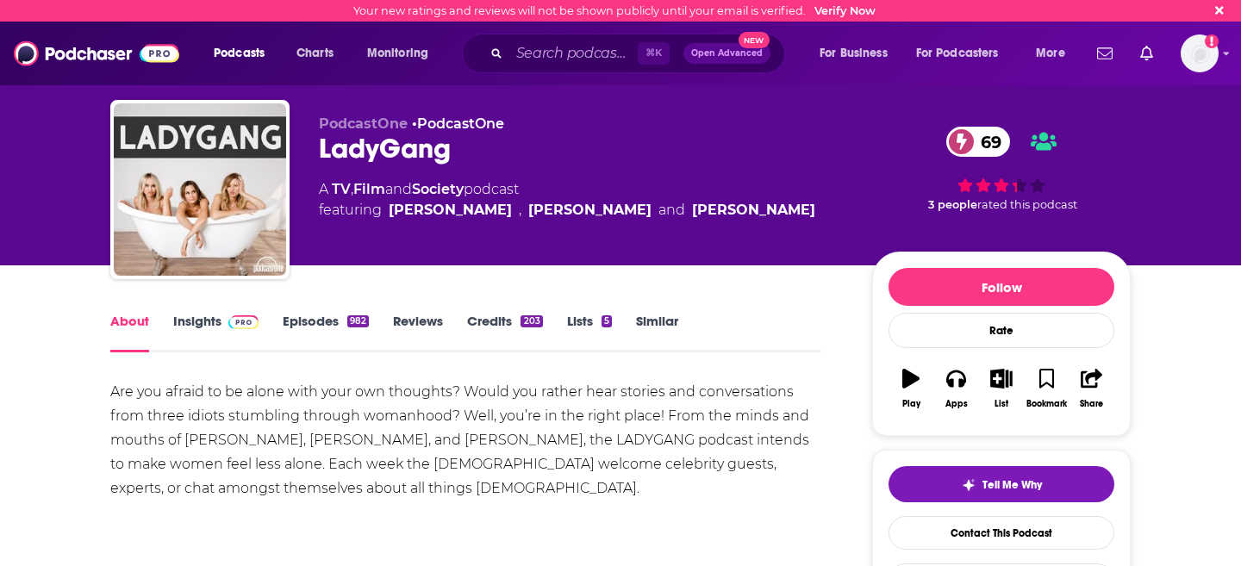
click at [516, 322] on link "Credits 203" at bounding box center [504, 333] width 75 height 40
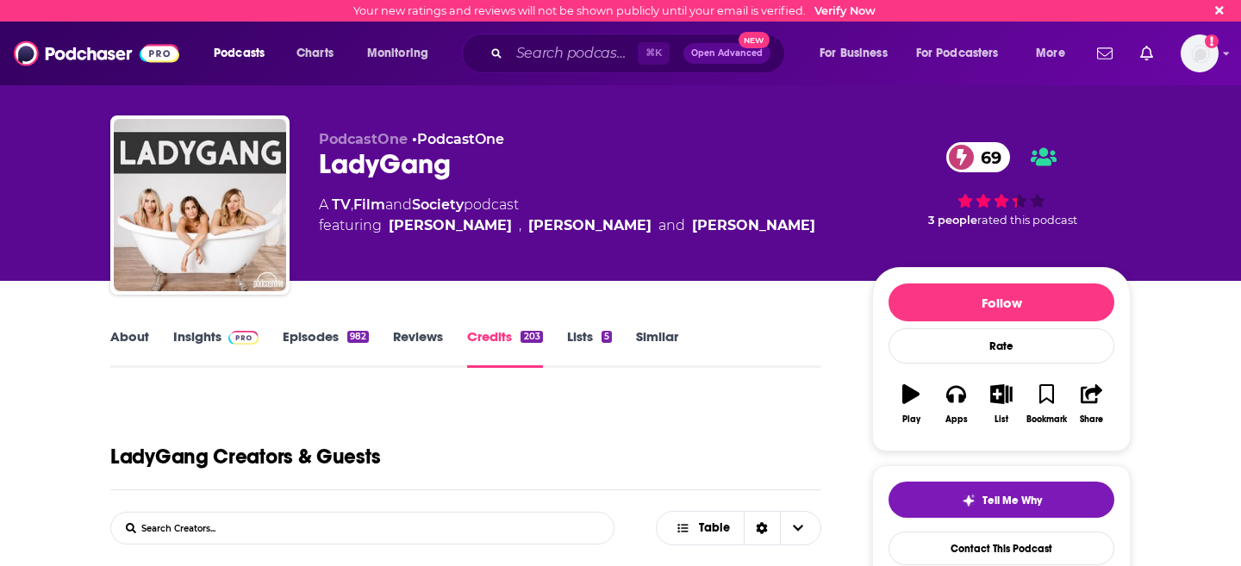
click at [587, 340] on link "Lists 5" at bounding box center [589, 348] width 45 height 40
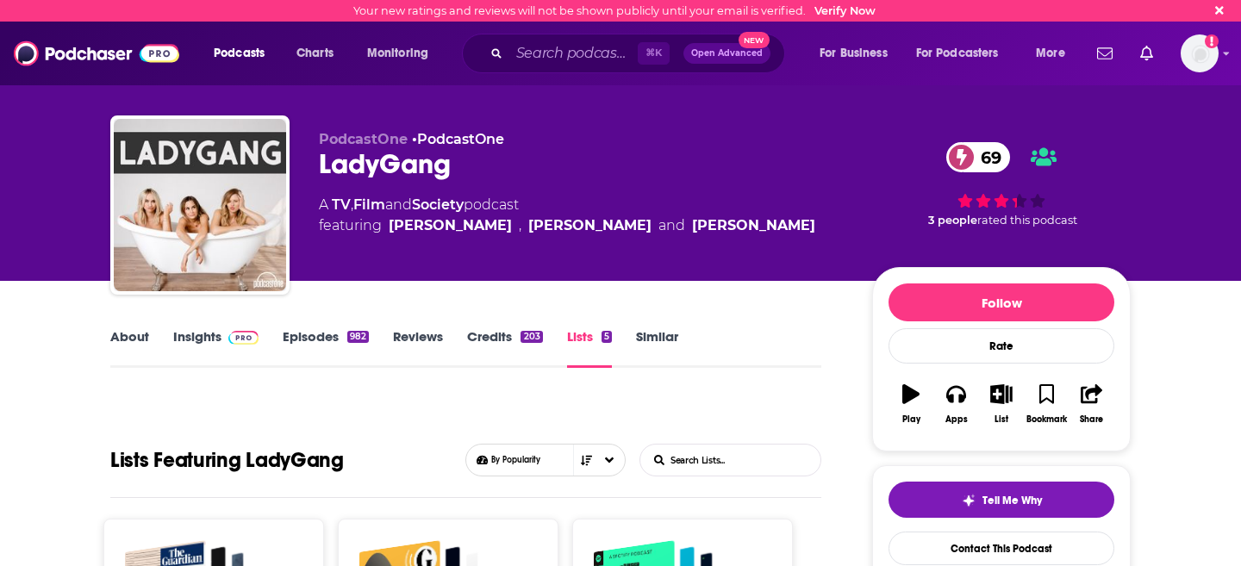
click at [672, 343] on link "Similar" at bounding box center [657, 348] width 42 height 40
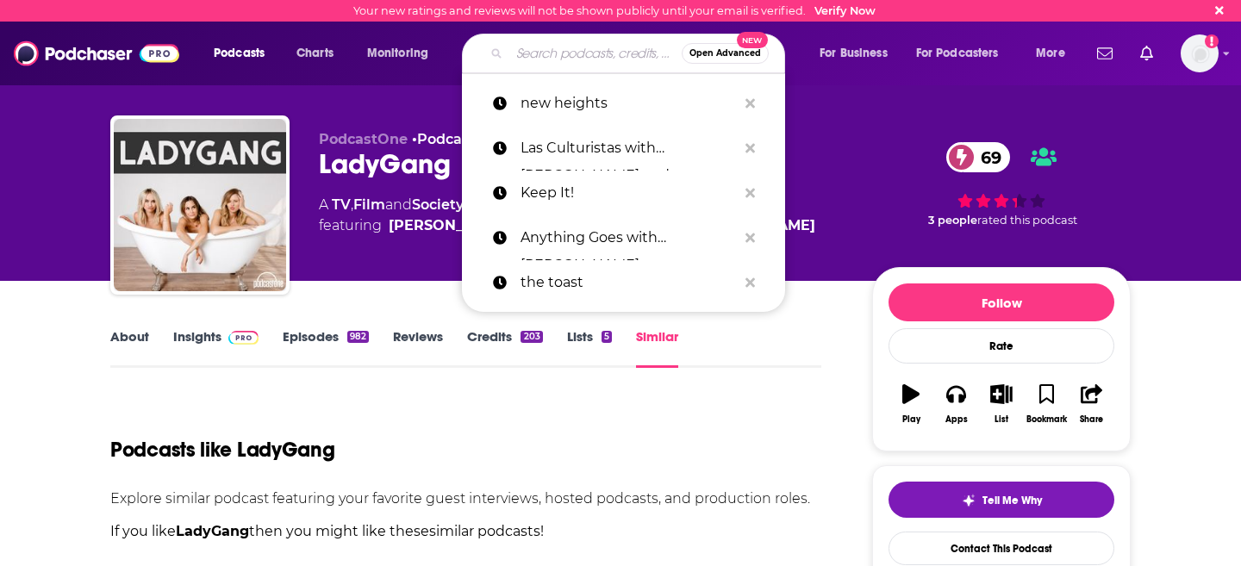
click at [530, 48] on input "Search podcasts, credits, & more..." at bounding box center [596, 54] width 172 height 28
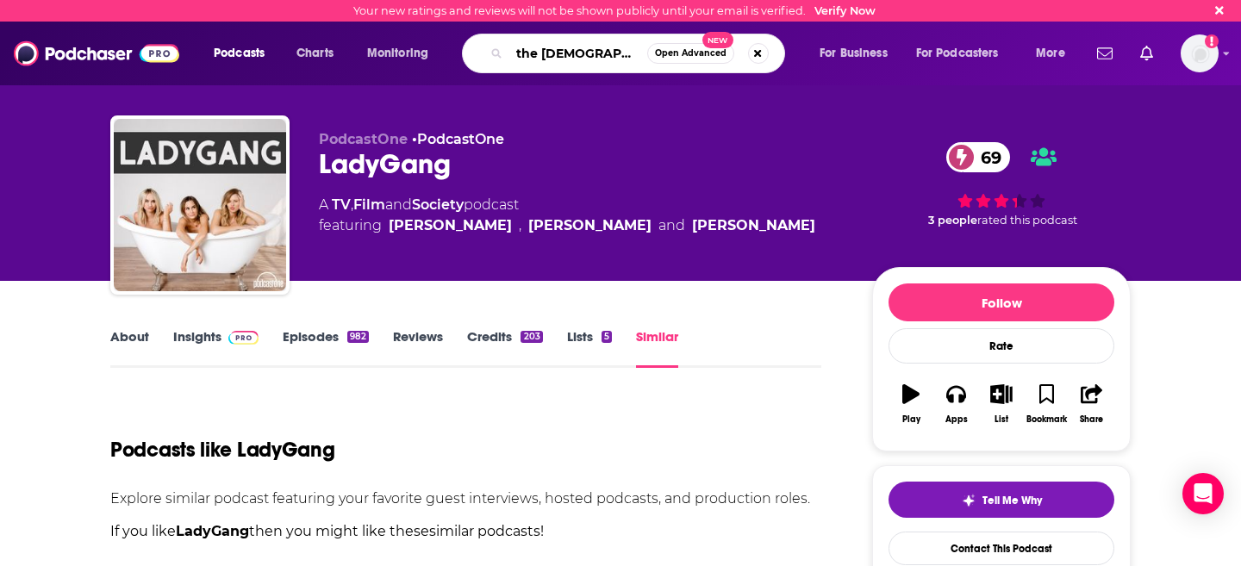
type input "the lady g"
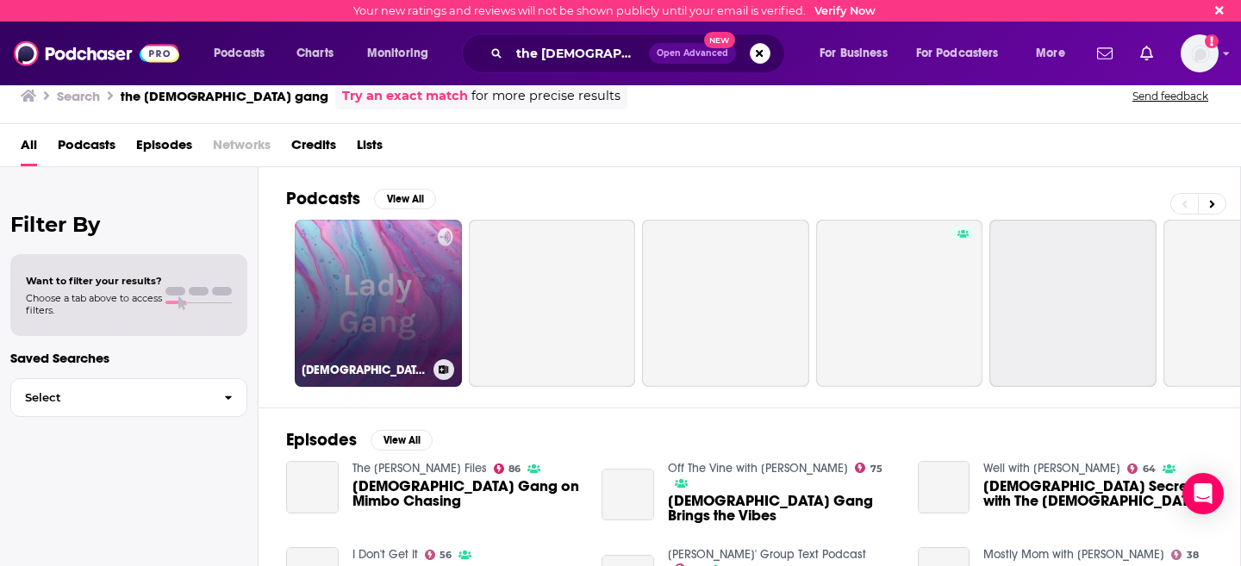
click at [391, 287] on link "Lady Gang" at bounding box center [378, 303] width 167 height 167
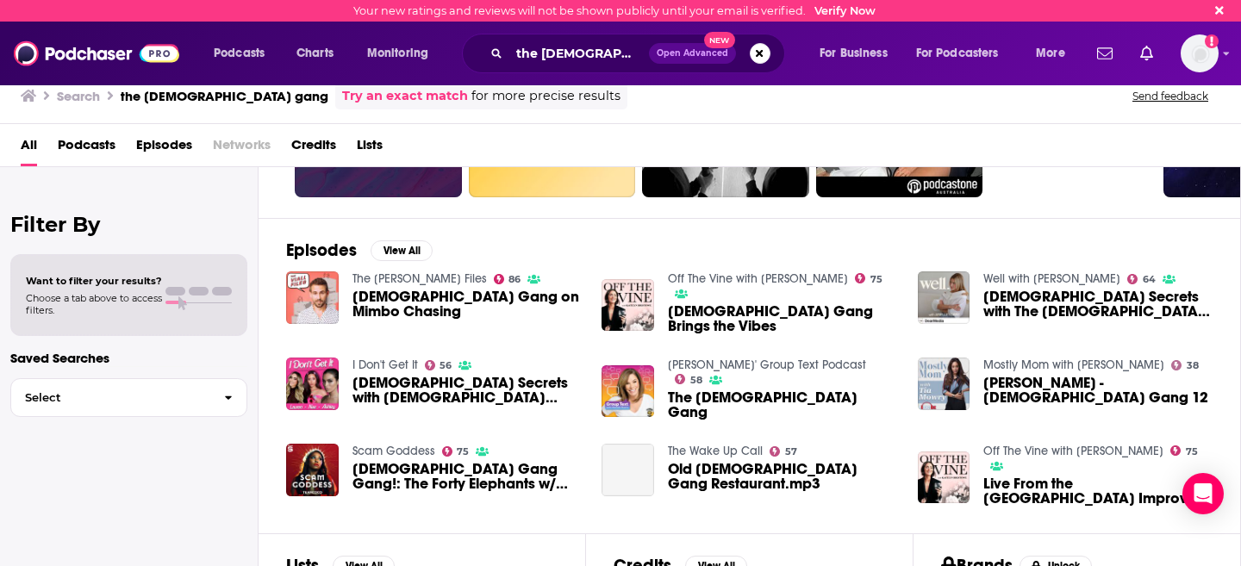
scroll to position [171, 0]
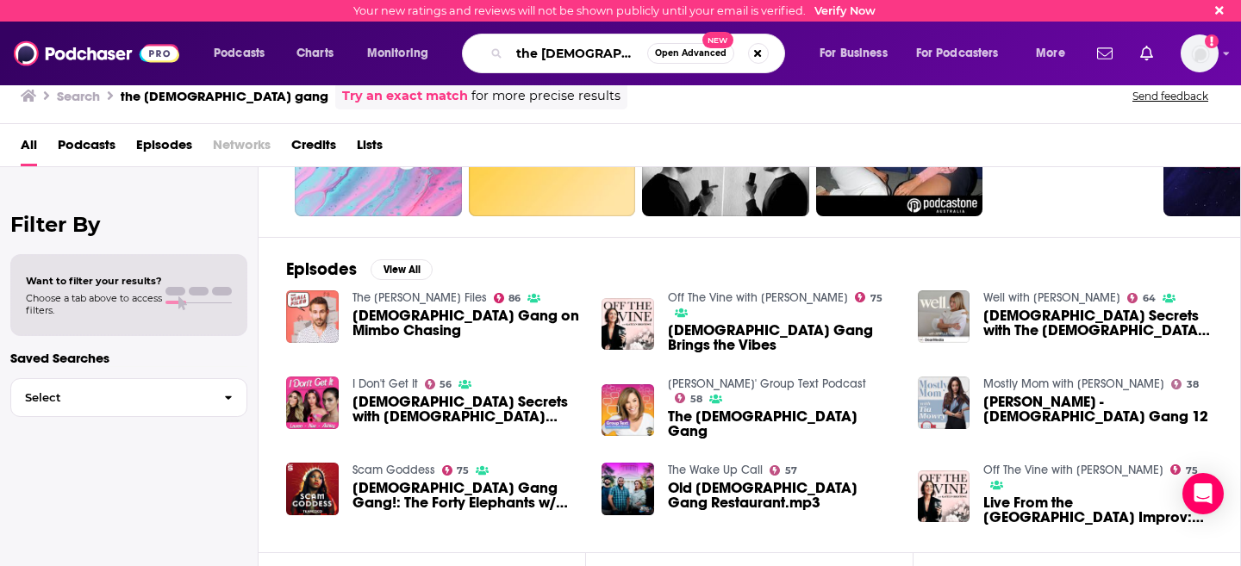
drag, startPoint x: 540, startPoint y: 57, endPoint x: 464, endPoint y: 57, distance: 75.9
click at [464, 57] on div "the lady gang Open Advanced New" at bounding box center [623, 54] width 323 height 40
type input "lady gang"
